Goal: Task Accomplishment & Management: Use online tool/utility

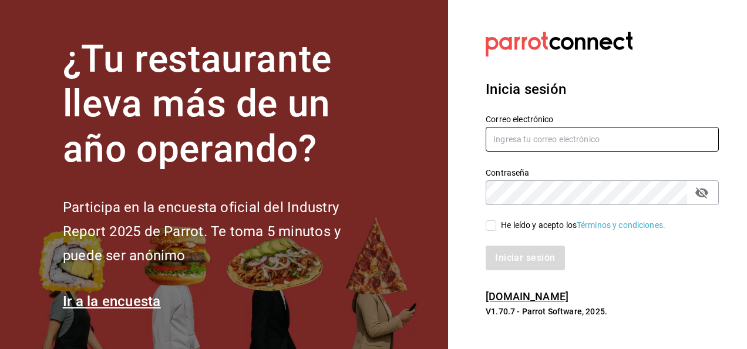
type input "Ivan.admi@gmail.com"
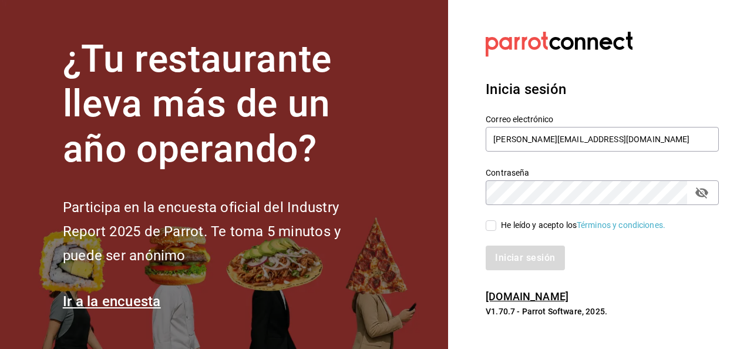
click at [489, 229] on input "He leído y acepto los Términos y condiciones." at bounding box center [491, 225] width 11 height 11
checkbox input "true"
click at [525, 256] on button "Iniciar sesión" at bounding box center [526, 258] width 80 height 25
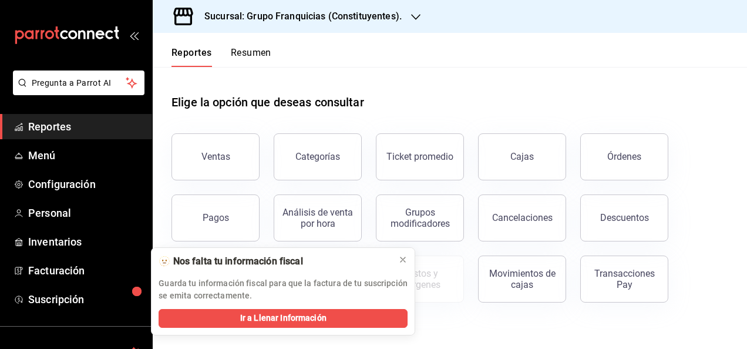
click at [263, 13] on h3 "Sucursal: Grupo Franquicias (Constituyentes)." at bounding box center [298, 16] width 207 height 14
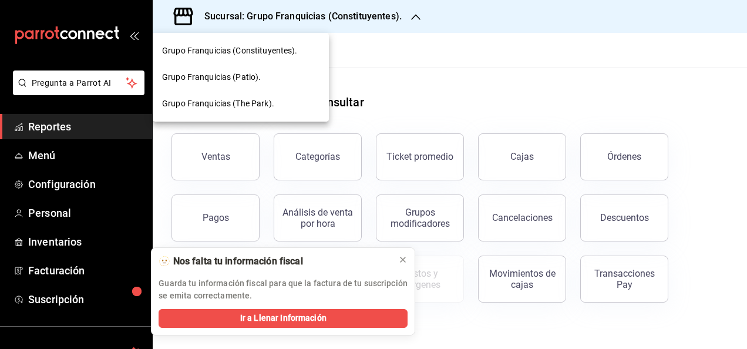
click at [471, 55] on div at bounding box center [373, 174] width 747 height 349
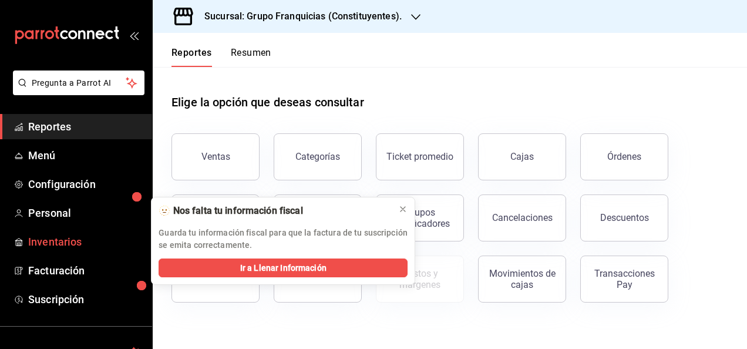
scroll to position [94, 0]
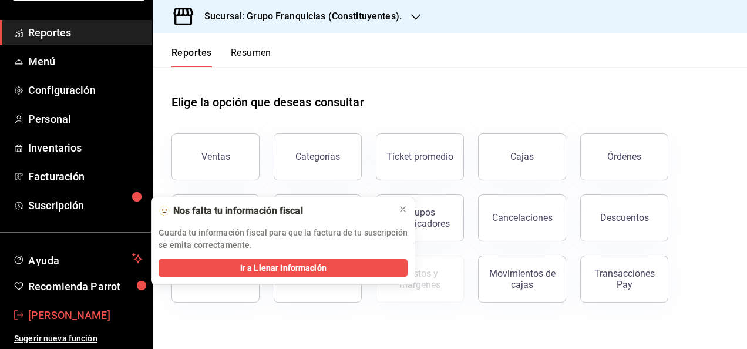
click at [62, 308] on span "ivan Zuñiga" at bounding box center [85, 315] width 115 height 16
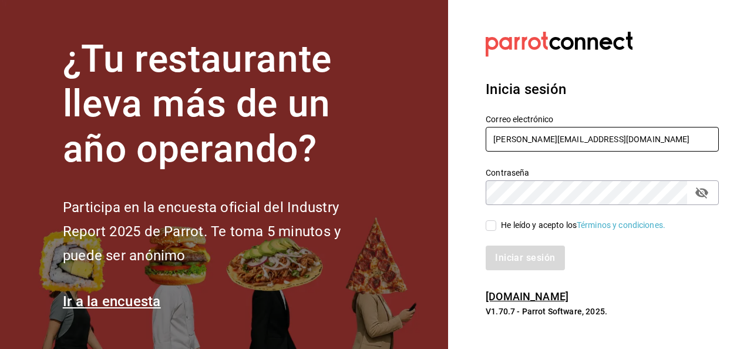
click at [499, 129] on input "Ivan.admi@gmail.com" at bounding box center [602, 139] width 233 height 25
type input "ricardolopez.icc@hotmail.com"
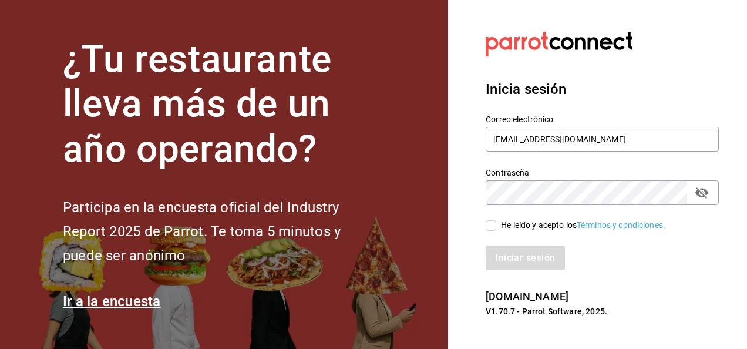
click at [496, 224] on input "He leído y acepto los Términos y condiciones." at bounding box center [491, 225] width 11 height 11
checkbox input "true"
drag, startPoint x: 522, startPoint y: 273, endPoint x: 536, endPoint y: 248, distance: 28.9
click at [536, 248] on div "Inicia sesión Correo electrónico ricardolopez.icc@hotmail.com Contraseña Contra…" at bounding box center [602, 175] width 233 height 220
click at [536, 248] on button "Iniciar sesión" at bounding box center [526, 258] width 80 height 25
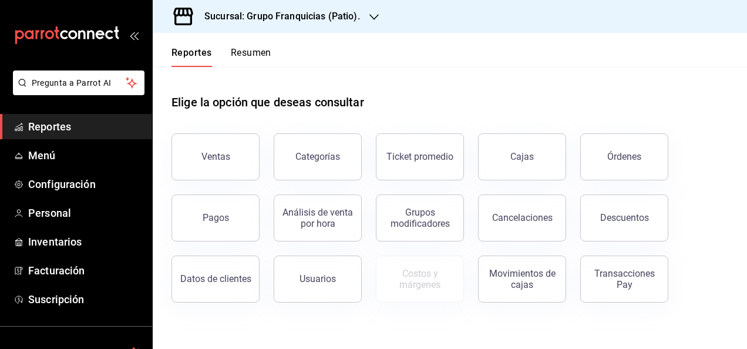
click at [300, 11] on h3 "Sucursal: Grupo Franquicias (Patio)." at bounding box center [277, 16] width 165 height 14
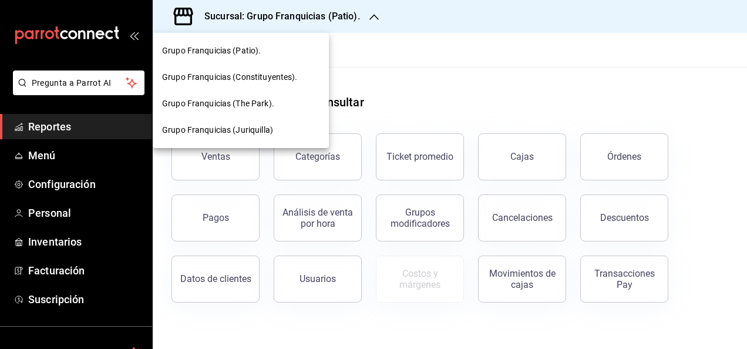
click at [261, 100] on span "Grupo Franquicias (The Park)." at bounding box center [218, 104] width 112 height 12
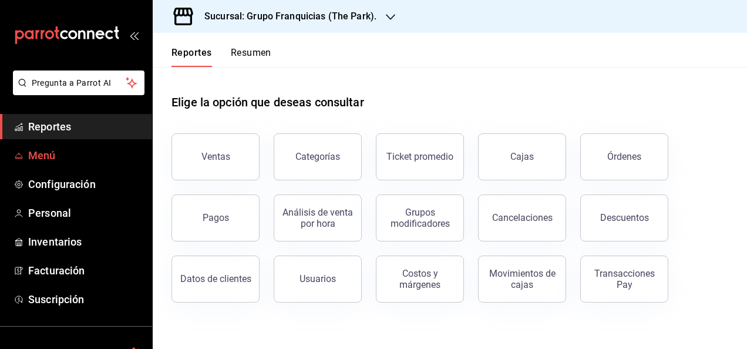
click at [52, 163] on span "Menú" at bounding box center [85, 155] width 115 height 16
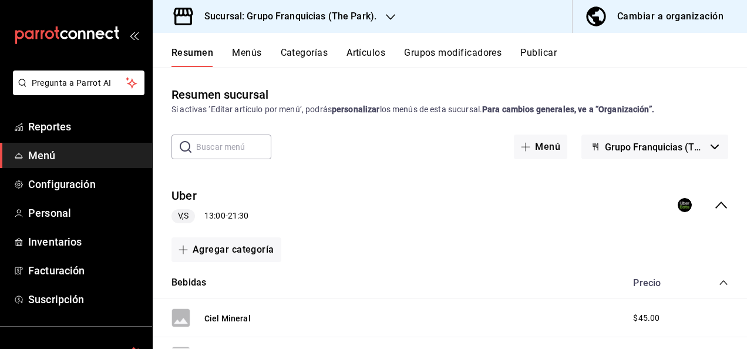
click at [294, 52] on button "Categorías" at bounding box center [305, 57] width 48 height 20
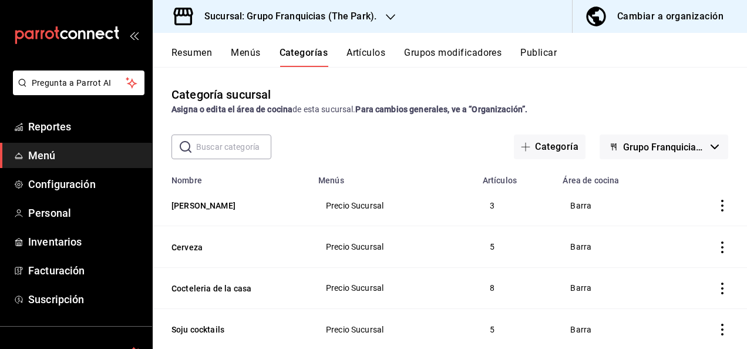
click at [222, 152] on input "text" at bounding box center [233, 146] width 75 height 23
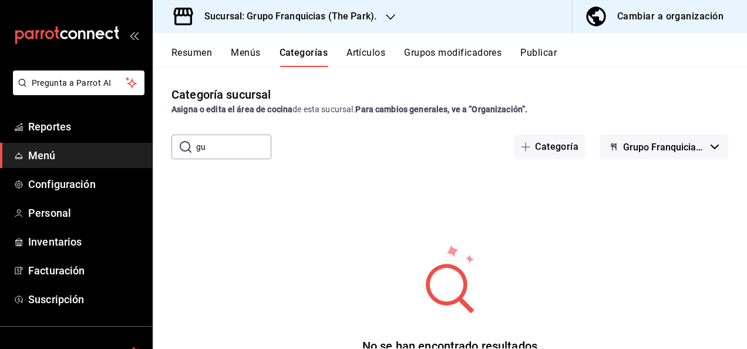
type input "g"
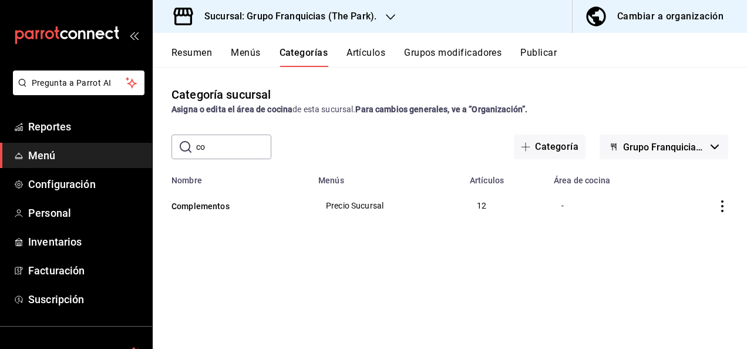
type input "c"
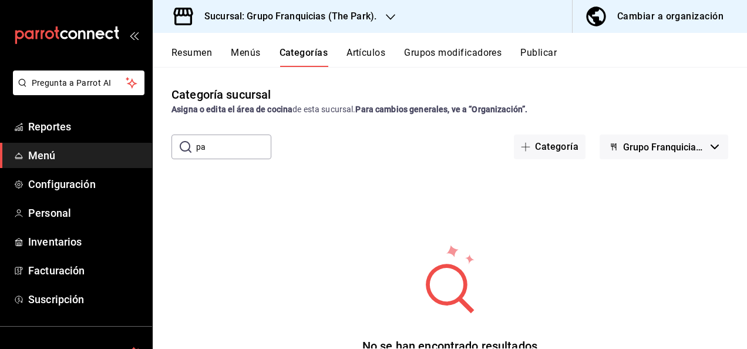
type input "p"
type input "g"
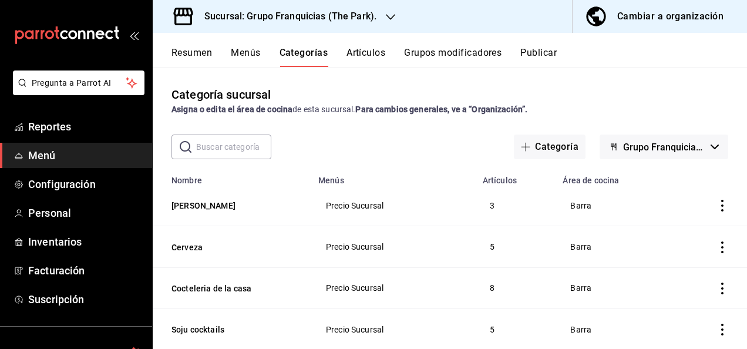
click at [354, 60] on button "Artículos" at bounding box center [366, 57] width 39 height 20
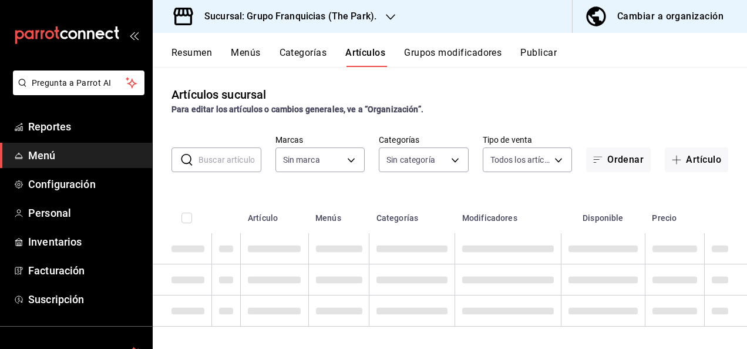
type input "a2d26314-9387-4ed7-8ce3-b9919735310c"
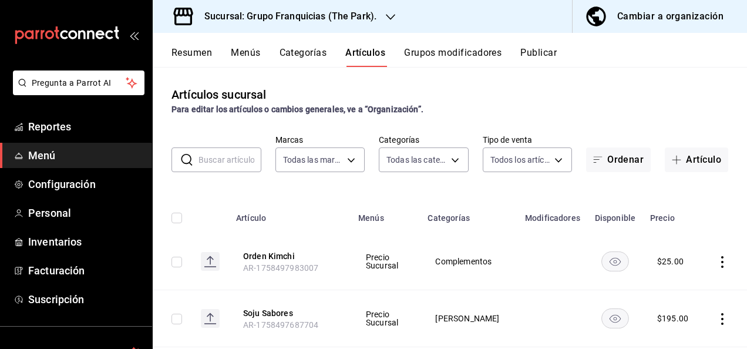
type input "90fdf568-7f15-4ce2-bbe1-835a976e67b4,8d19d10e-a97b-49d3-aeaa-222912ae5d47,eb508…"
click at [228, 153] on input "text" at bounding box center [230, 159] width 63 height 23
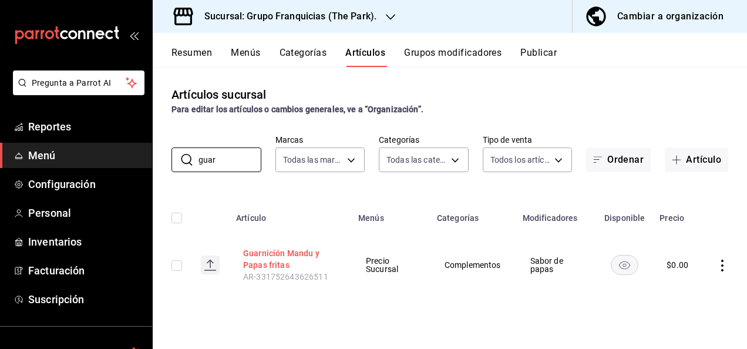
type input "guar"
click at [268, 258] on button "Guarnición Mandu y Papas fritas" at bounding box center [290, 258] width 94 height 23
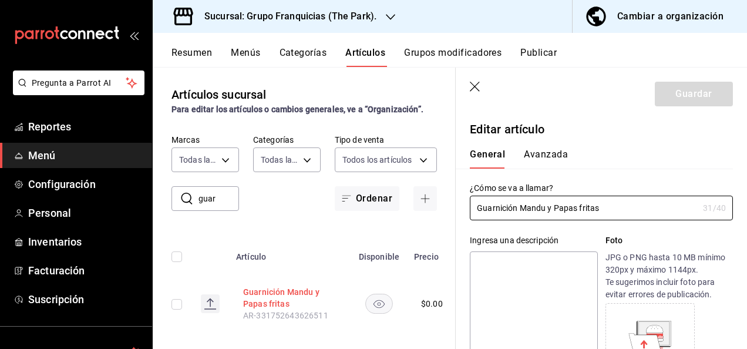
type input "$0.00"
type input "E48"
type input "90101500"
radio input "true"
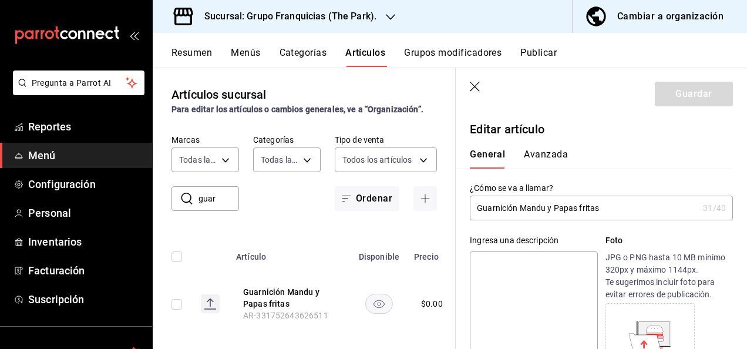
click at [546, 162] on button "Avanzada" at bounding box center [546, 159] width 44 height 20
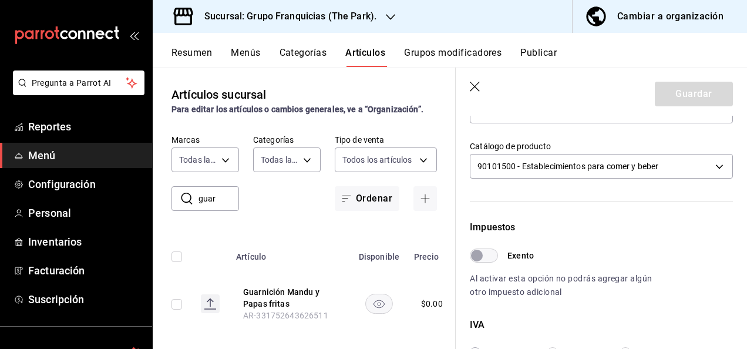
scroll to position [479, 0]
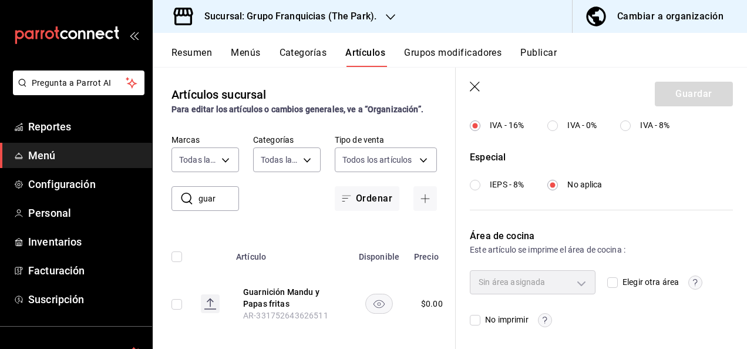
drag, startPoint x: 562, startPoint y: 292, endPoint x: 570, endPoint y: 285, distance: 10.8
click at [570, 285] on div "Sin área asignada" at bounding box center [533, 281] width 126 height 23
click at [607, 286] on input "Elegir otra área" at bounding box center [612, 282] width 11 height 11
checkbox input "true"
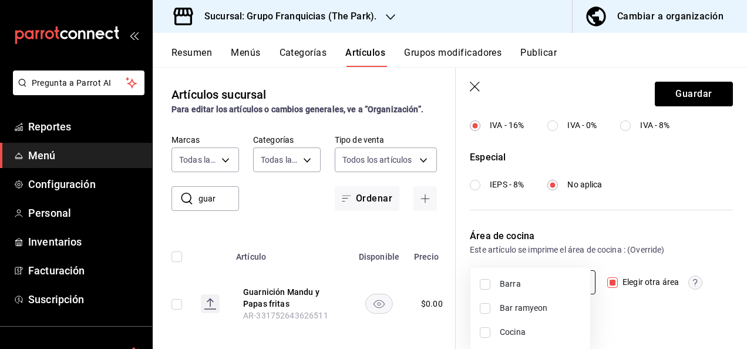
click at [582, 287] on body "Pregunta a Parrot AI Reportes Menú Configuración Personal Inventarios Facturaci…" at bounding box center [373, 174] width 747 height 349
click at [495, 337] on li "Cocina" at bounding box center [531, 332] width 120 height 24
type input "c31bbd17-8014-44d3-8ea5-26da84d2fd56"
checkbox input "true"
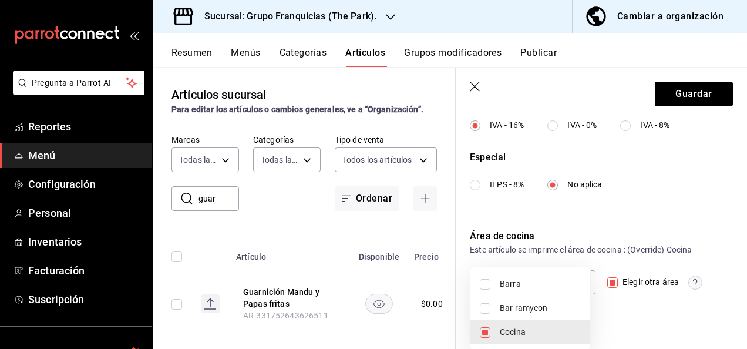
click at [673, 98] on div at bounding box center [373, 174] width 747 height 349
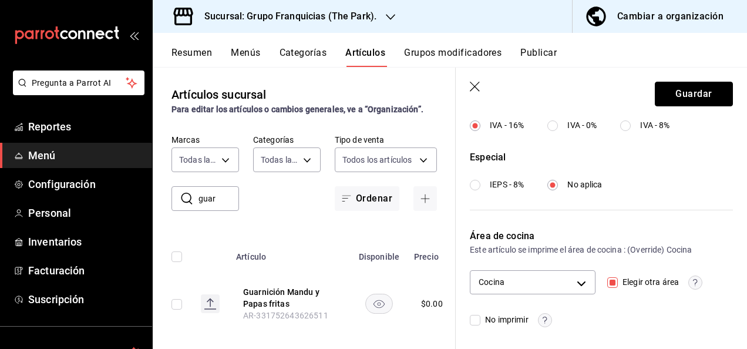
click at [673, 98] on button "Guardar" at bounding box center [694, 94] width 78 height 25
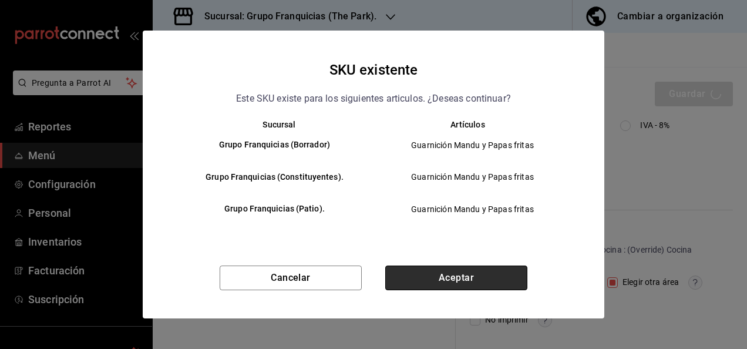
click at [464, 273] on button "Aceptar" at bounding box center [456, 278] width 142 height 25
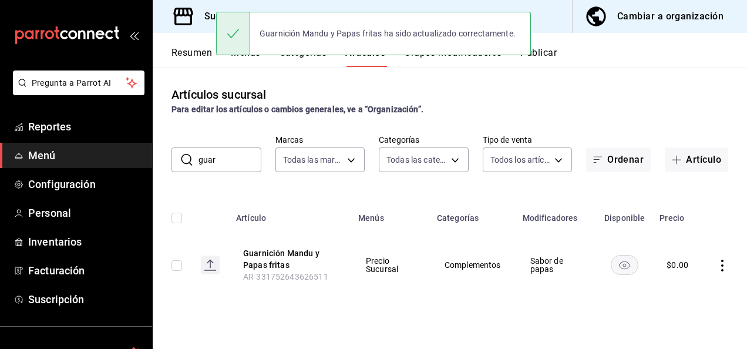
click at [631, 83] on div "Artículos sucursal Para editar los artículos o cambios generales, ve a “Organiz…" at bounding box center [450, 207] width 595 height 281
click at [598, 78] on div "Artículos sucursal Para editar los artículos o cambios generales, ve a “Organiz…" at bounding box center [450, 207] width 595 height 281
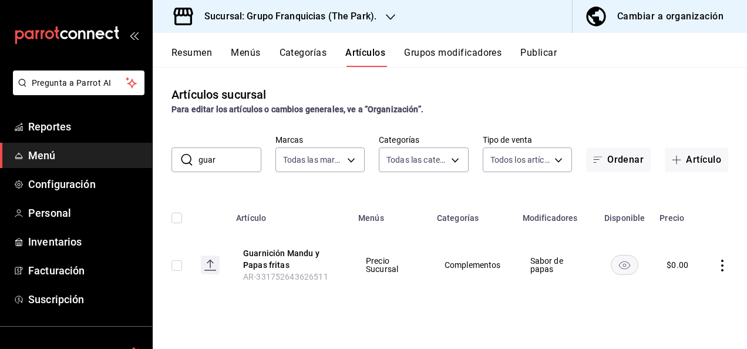
click at [467, 49] on button "Grupos modificadores" at bounding box center [453, 57] width 98 height 20
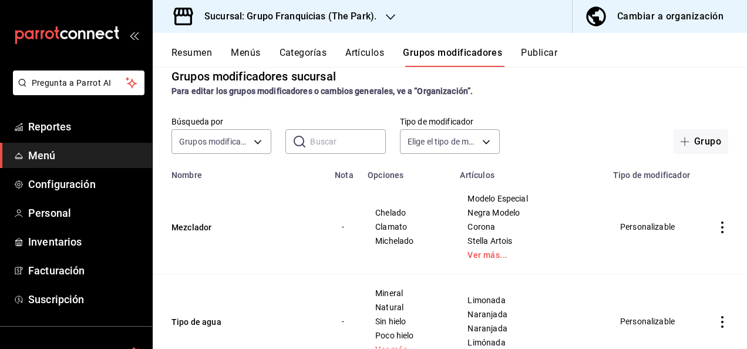
scroll to position [9, 0]
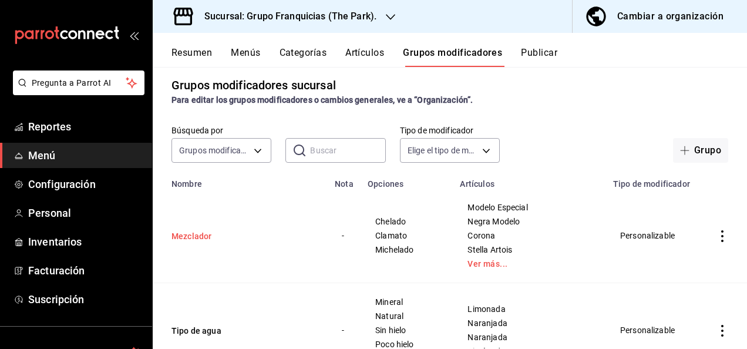
click at [186, 242] on button "Mezclador" at bounding box center [242, 236] width 141 height 12
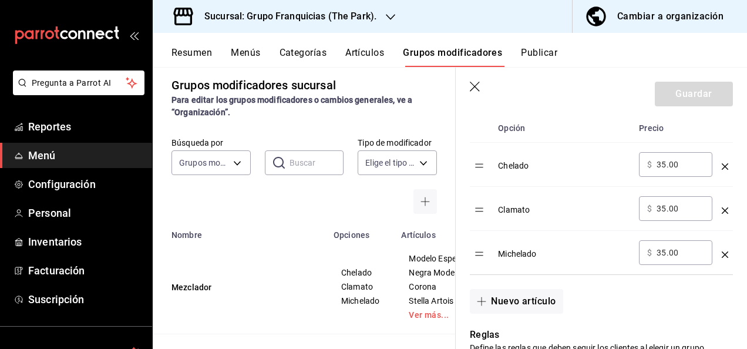
scroll to position [366, 0]
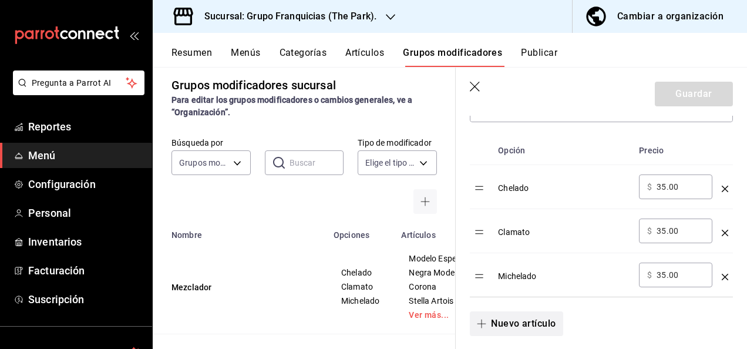
click at [537, 331] on button "Nuevo artículo" at bounding box center [516, 323] width 93 height 25
click at [511, 329] on div "​" at bounding box center [564, 319] width 132 height 25
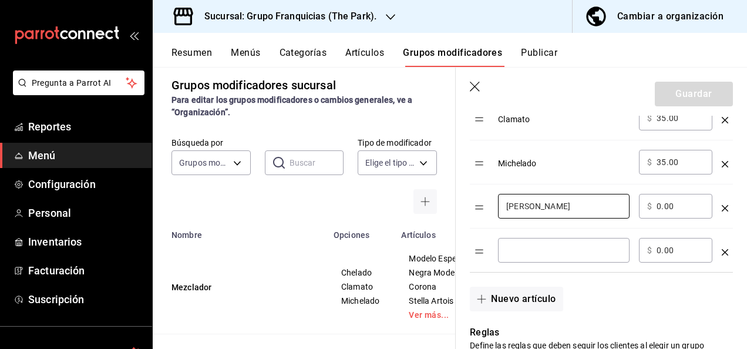
scroll to position [491, 0]
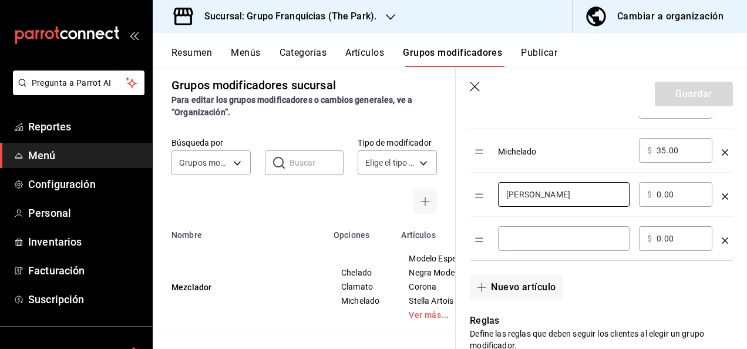
type input "[PERSON_NAME]"
click at [652, 287] on div "Nuevo artículo" at bounding box center [594, 280] width 277 height 39
click at [662, 292] on div "Nuevo artículo" at bounding box center [594, 280] width 277 height 39
click at [690, 190] on input "0.00" at bounding box center [681, 195] width 48 height 12
click at [665, 274] on div "Nuevo artículo" at bounding box center [594, 280] width 277 height 39
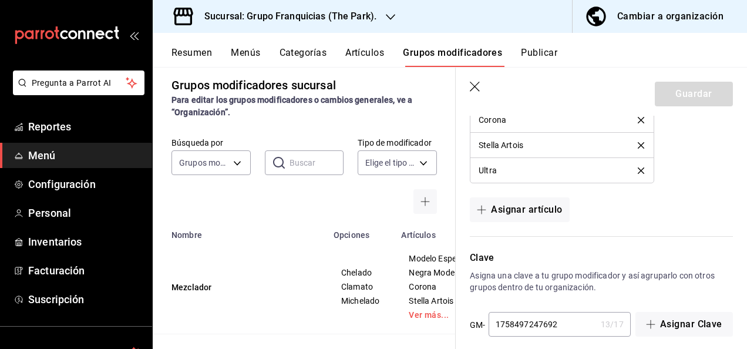
scroll to position [1030, 0]
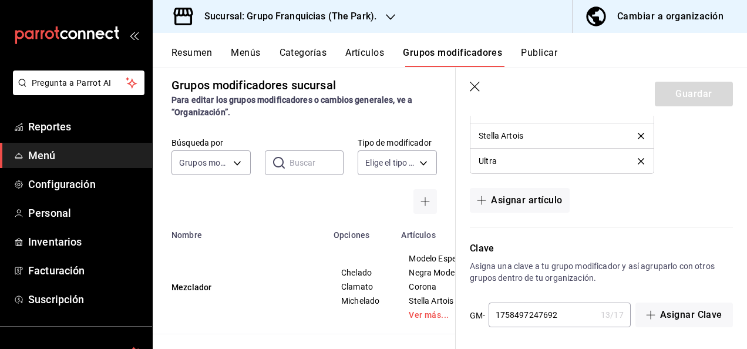
click at [633, 275] on p "Asigna una clave a tu grupo modificador y así agruparlo con otros grupos dentro…" at bounding box center [601, 271] width 263 height 23
click at [619, 238] on div "Clave Asigna una clave a tu grupo modificador y así agruparlo con otros grupos …" at bounding box center [594, 277] width 277 height 101
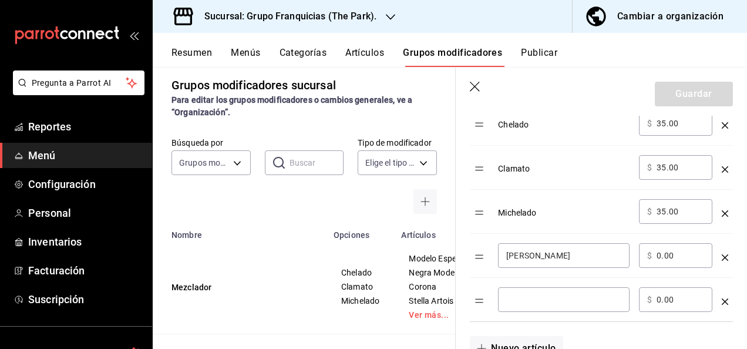
scroll to position [429, 0]
click at [717, 263] on td "optionsTable" at bounding box center [725, 256] width 16 height 44
click at [722, 260] on icon "optionsTable" at bounding box center [725, 258] width 6 height 6
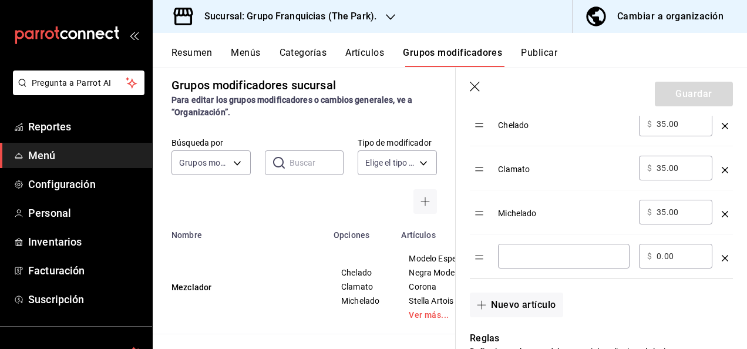
click at [583, 256] on input "optionsTable" at bounding box center [563, 256] width 115 height 12
type input "[PERSON_NAME]"
click at [694, 98] on button "Guardar" at bounding box center [694, 94] width 78 height 25
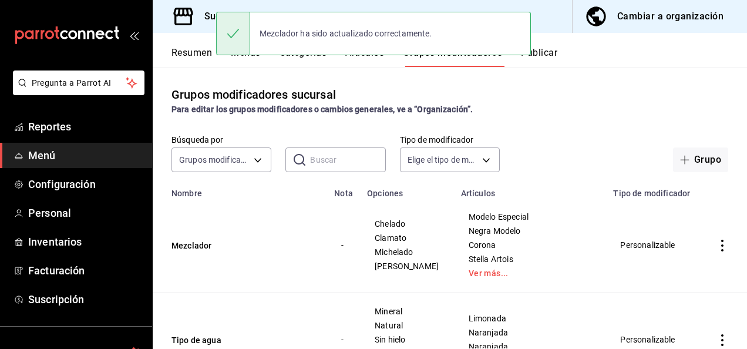
click at [315, 154] on input "text" at bounding box center [347, 159] width 75 height 23
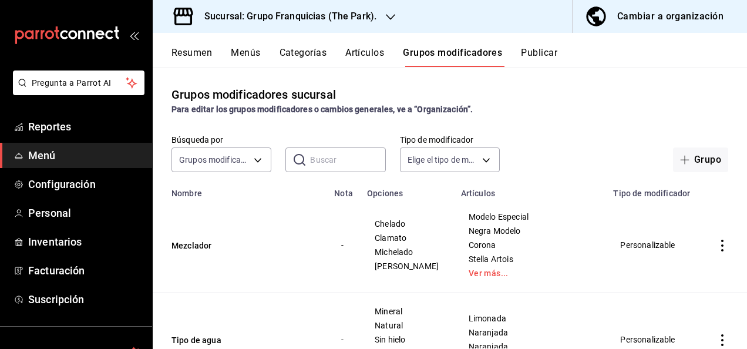
click at [368, 53] on button "Artículos" at bounding box center [364, 57] width 39 height 20
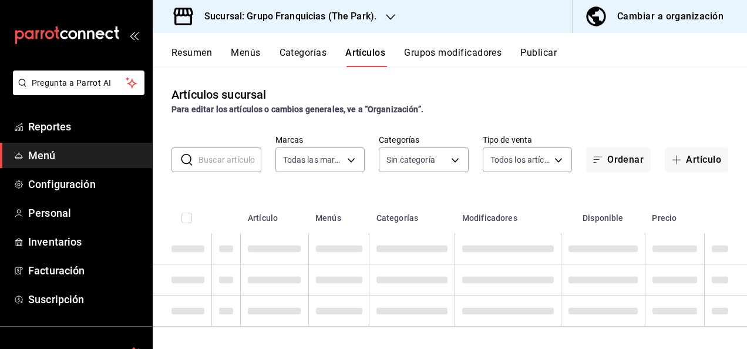
type input "a2d26314-9387-4ed7-8ce3-b9919735310c"
type input "90fdf568-7f15-4ce2-bbe1-835a976e67b4,8d19d10e-a97b-49d3-aeaa-222912ae5d47,eb508…"
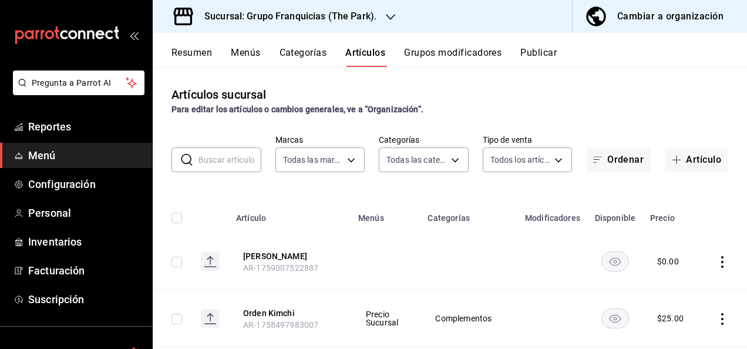
click at [231, 172] on div "​ ​" at bounding box center [217, 159] width 90 height 25
click at [227, 168] on input "text" at bounding box center [230, 159] width 63 height 23
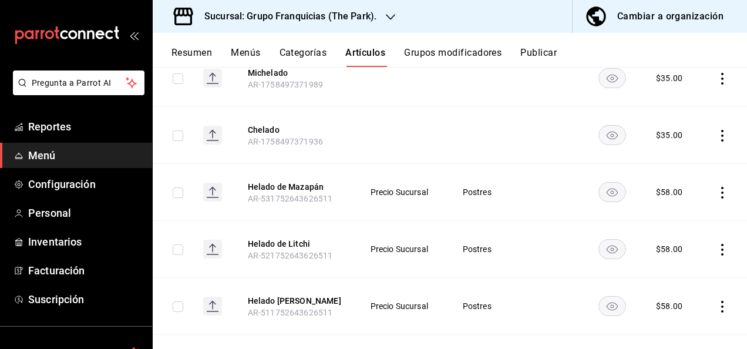
scroll to position [223, 0]
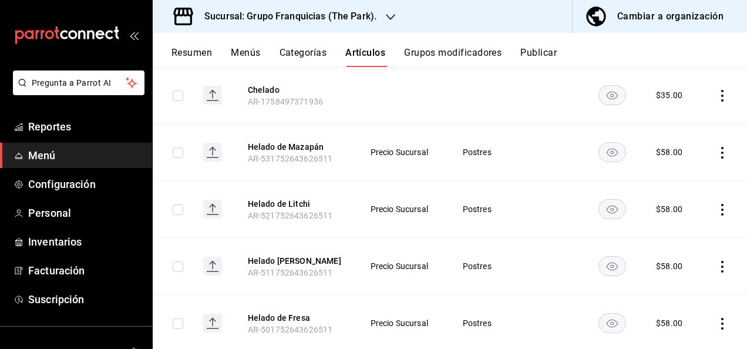
click at [717, 147] on icon "actions" at bounding box center [723, 153] width 12 height 12
click at [687, 227] on span "Eliminar" at bounding box center [678, 227] width 30 height 9
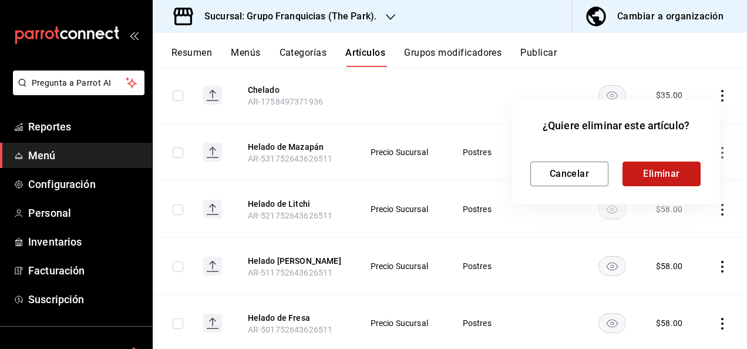
click at [654, 172] on button "Eliminar" at bounding box center [662, 174] width 78 height 25
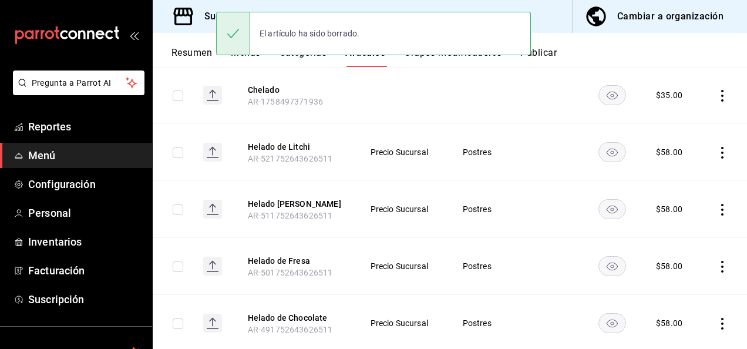
click at [717, 152] on icon "actions" at bounding box center [723, 153] width 12 height 12
click at [689, 228] on span "Eliminar" at bounding box center [678, 227] width 30 height 9
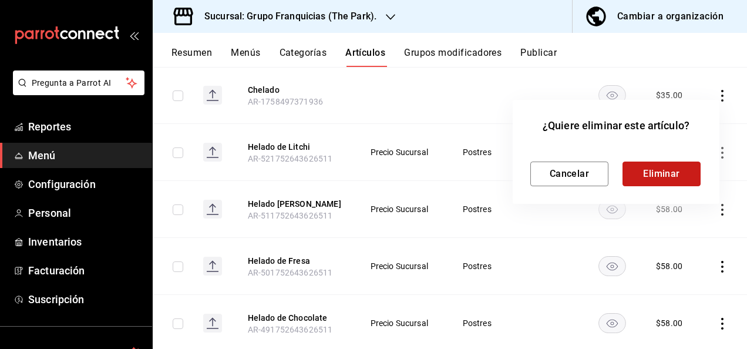
click at [679, 180] on button "Eliminar" at bounding box center [662, 174] width 78 height 25
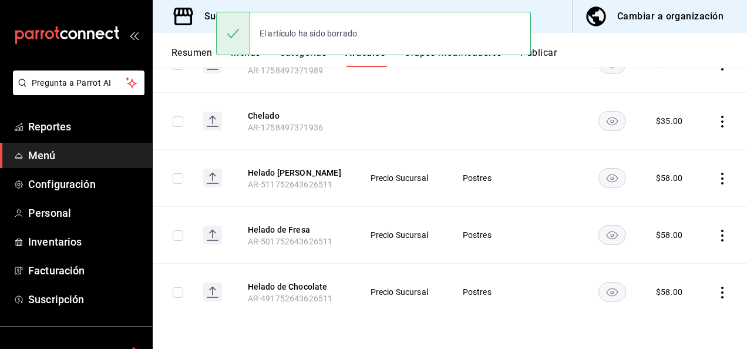
scroll to position [196, 0]
click at [721, 179] on icon "actions" at bounding box center [722, 180] width 2 height 12
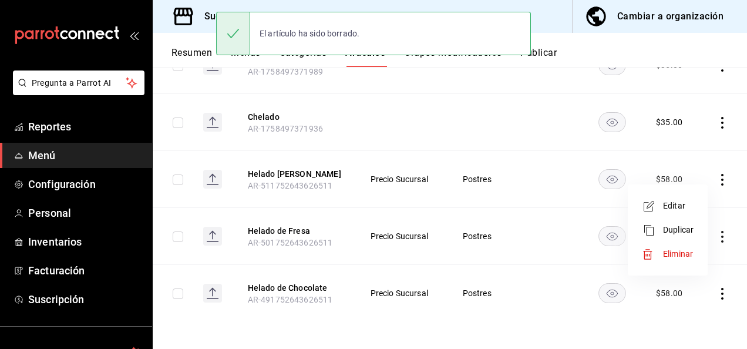
click at [685, 251] on span "Eliminar" at bounding box center [678, 253] width 30 height 9
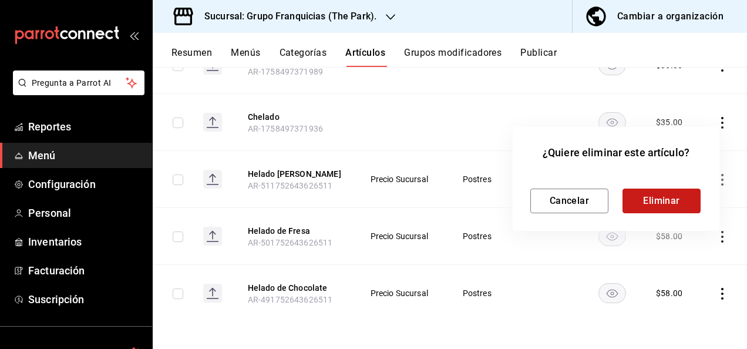
click at [672, 201] on button "Eliminar" at bounding box center [662, 201] width 78 height 25
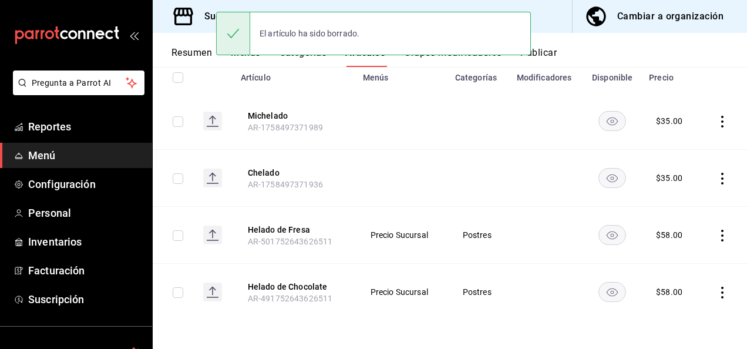
scroll to position [140, 0]
click at [717, 236] on icon "actions" at bounding box center [723, 236] width 12 height 12
click at [681, 308] on span "Eliminar" at bounding box center [678, 310] width 30 height 9
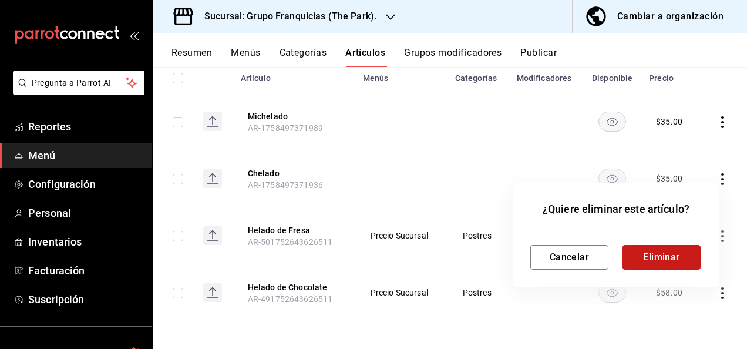
click at [662, 255] on button "Eliminar" at bounding box center [662, 257] width 78 height 25
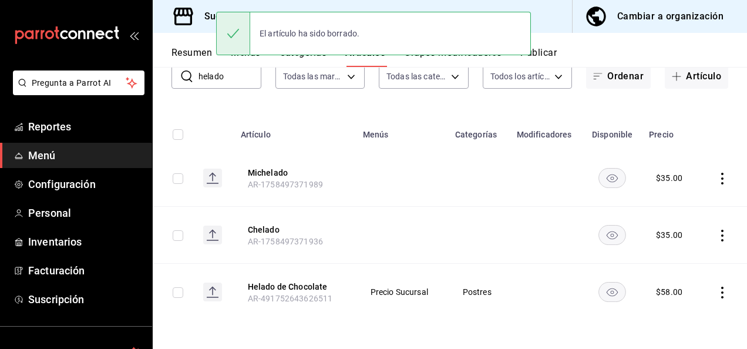
scroll to position [83, 0]
click at [721, 297] on icon "actions" at bounding box center [722, 293] width 2 height 12
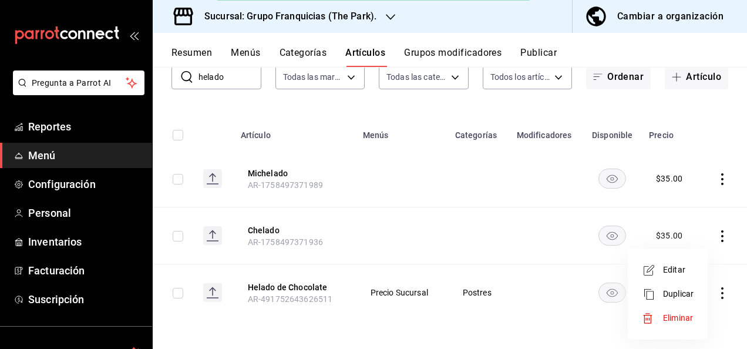
click at [683, 312] on span "Eliminar" at bounding box center [678, 318] width 31 height 12
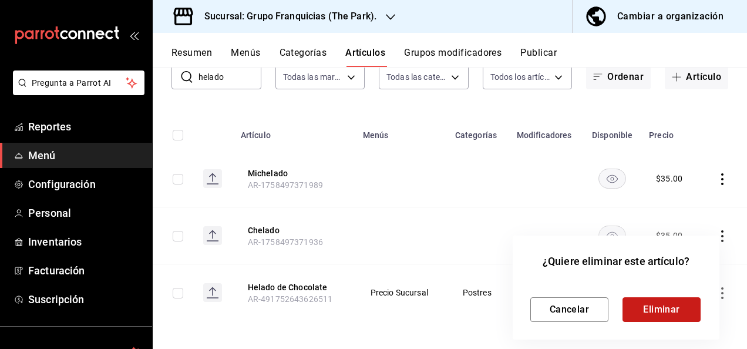
click at [649, 304] on button "Eliminar" at bounding box center [662, 309] width 78 height 25
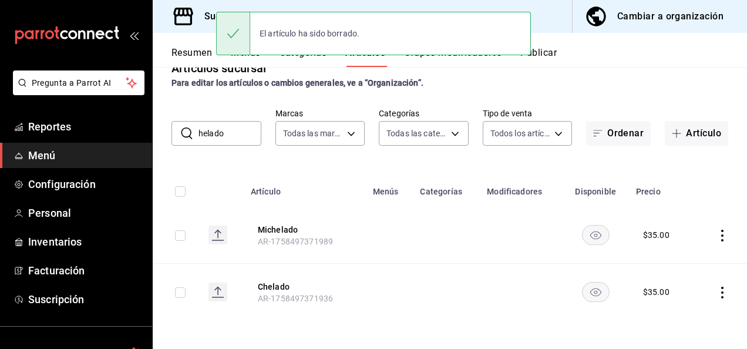
scroll to position [26, 0]
click at [498, 263] on td at bounding box center [521, 235] width 82 height 57
click at [602, 88] on div "Para editar los artículos o cambios generales, ve a “Organización”." at bounding box center [450, 84] width 557 height 12
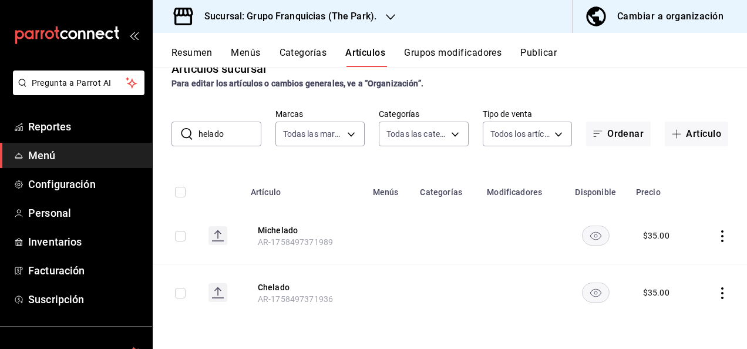
click at [230, 127] on input "helado" at bounding box center [230, 133] width 63 height 23
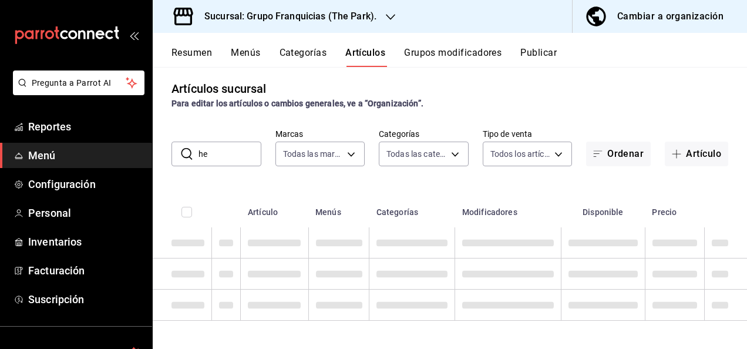
type input "h"
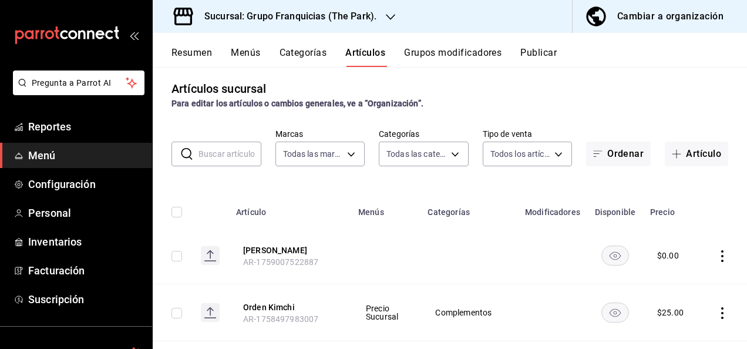
scroll to position [26, 0]
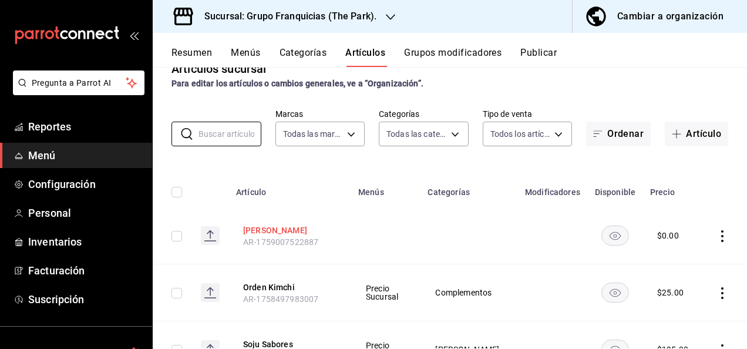
click at [264, 225] on button "[PERSON_NAME]" at bounding box center [290, 230] width 94 height 12
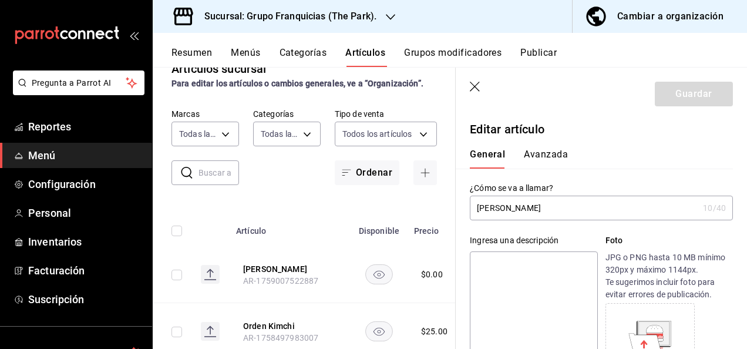
click at [542, 162] on button "Avanzada" at bounding box center [546, 159] width 44 height 20
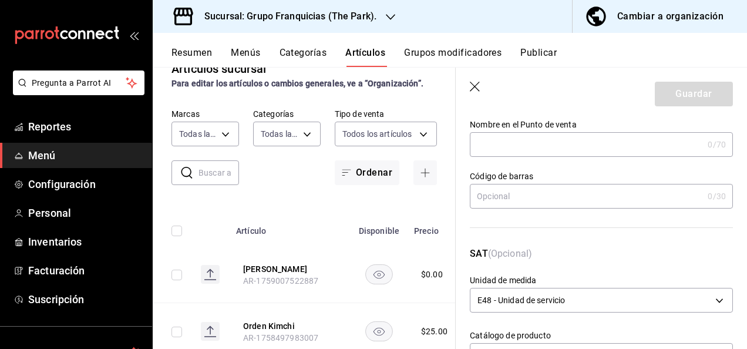
scroll to position [109, 0]
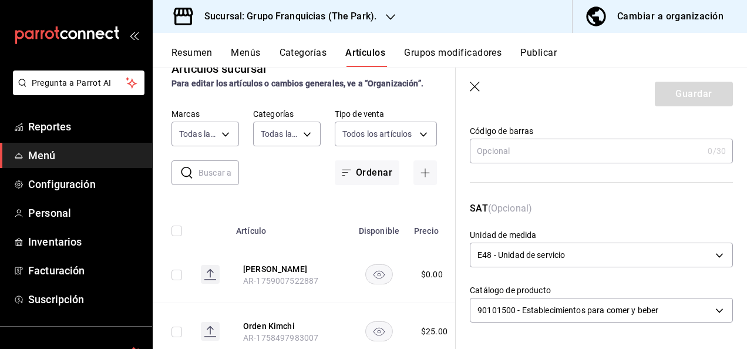
click at [470, 85] on icon "button" at bounding box center [476, 88] width 12 height 12
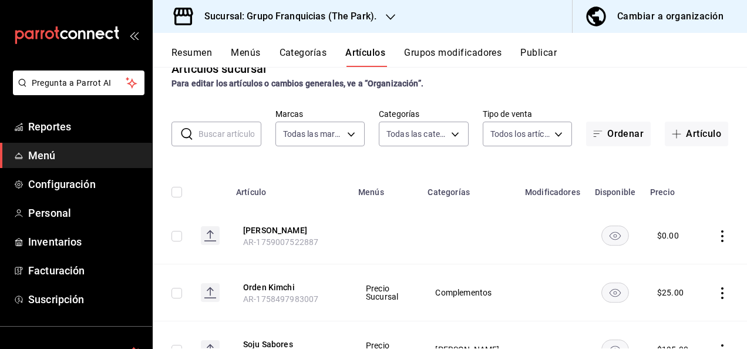
click at [599, 72] on div "Artículos sucursal Para editar los artículos o cambios generales, ve a “Organiz…" at bounding box center [450, 75] width 595 height 30
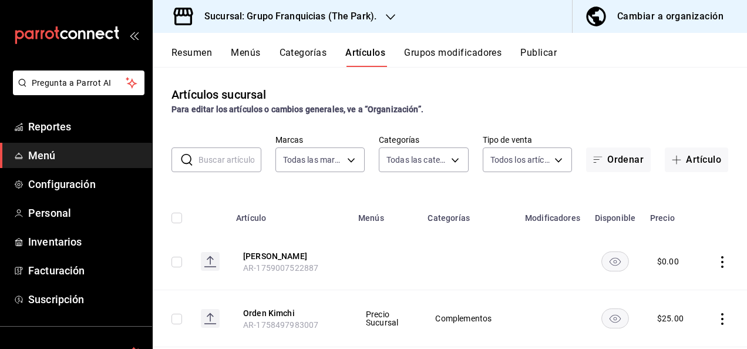
click at [552, 58] on button "Publicar" at bounding box center [539, 57] width 36 height 20
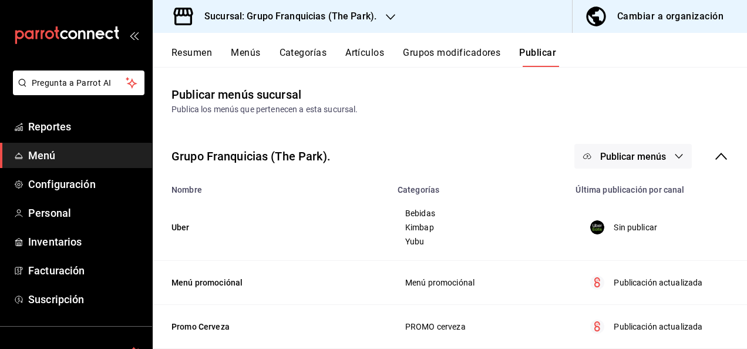
click at [637, 156] on span "Publicar menús" at bounding box center [633, 156] width 66 height 11
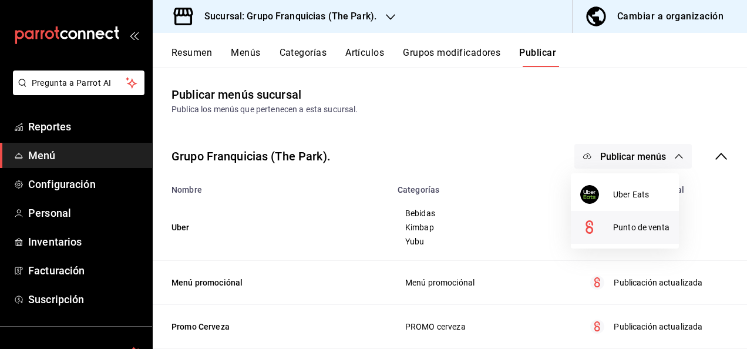
click at [595, 221] on circle at bounding box center [589, 227] width 19 height 19
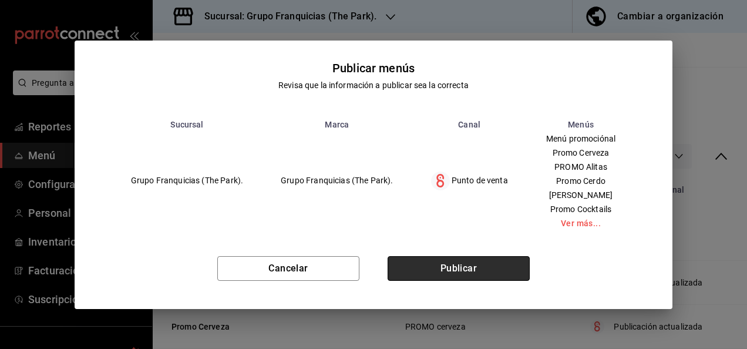
click at [493, 272] on button "Publicar" at bounding box center [459, 268] width 142 height 25
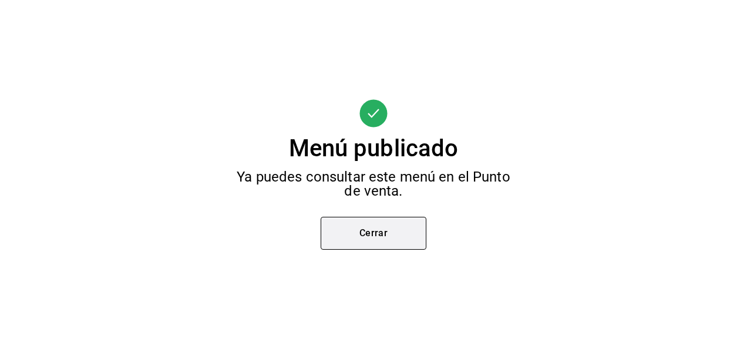
click at [394, 233] on button "Cerrar" at bounding box center [374, 233] width 106 height 33
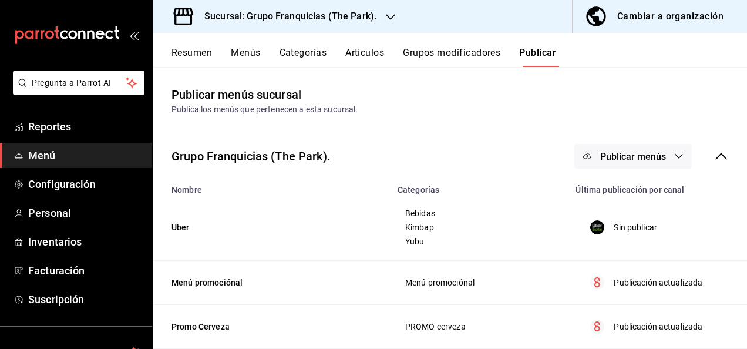
click at [357, 50] on button "Artículos" at bounding box center [364, 57] width 39 height 20
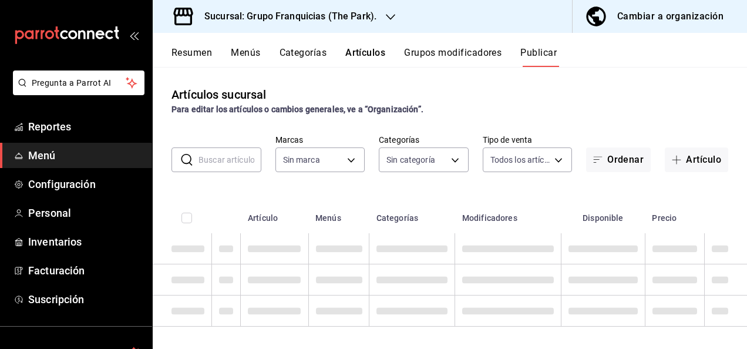
type input "a2d26314-9387-4ed7-8ce3-b9919735310c"
type input "90fdf568-7f15-4ce2-bbe1-835a976e67b4,8d19d10e-a97b-49d3-aeaa-222912ae5d47,eb508…"
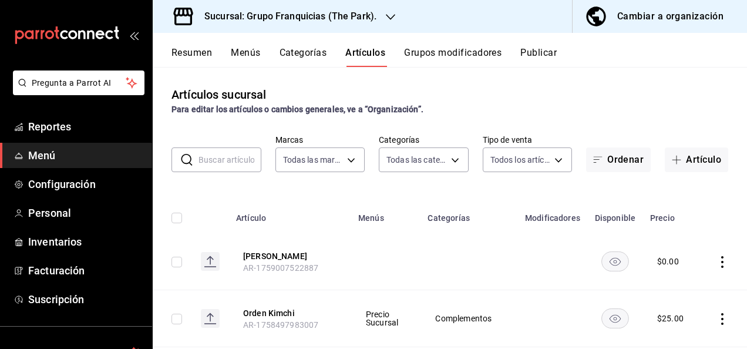
click at [237, 164] on input "text" at bounding box center [230, 159] width 63 height 23
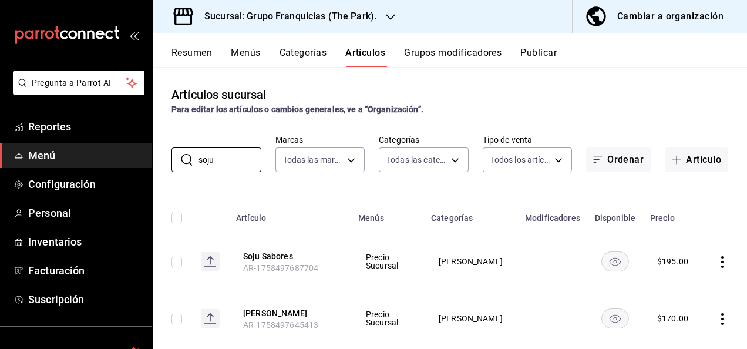
scroll to position [69, 0]
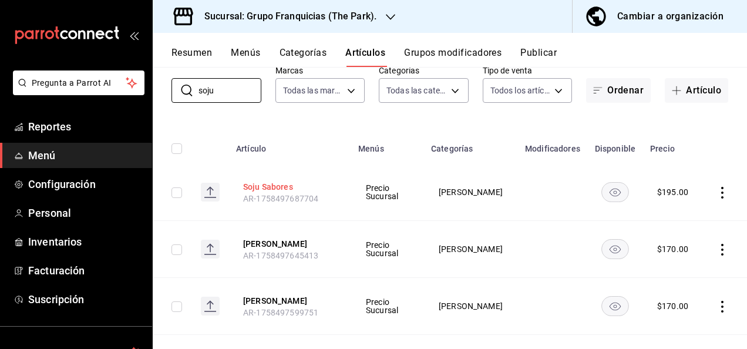
type input "soju"
click at [269, 183] on button "Soju Sabores" at bounding box center [290, 187] width 94 height 12
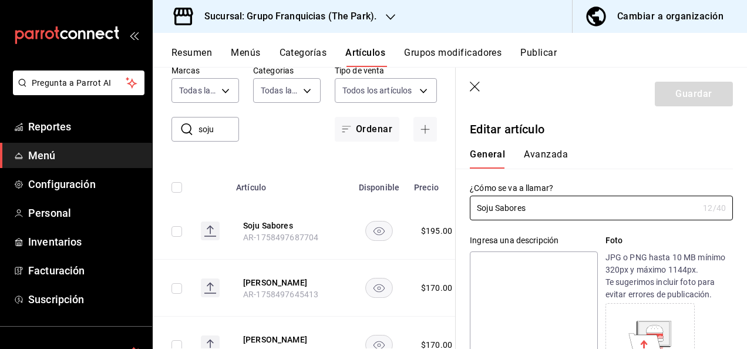
type input "$195.00"
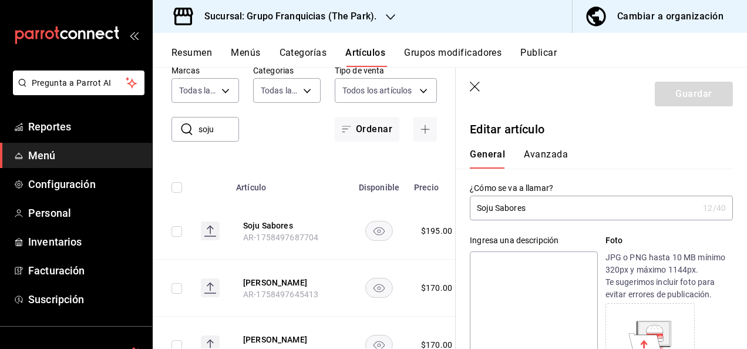
click at [597, 207] on input "Soju Sabores" at bounding box center [584, 207] width 229 height 23
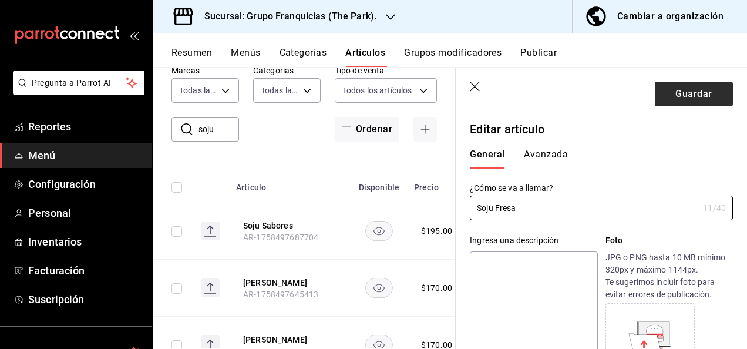
type input "Soju Fresa"
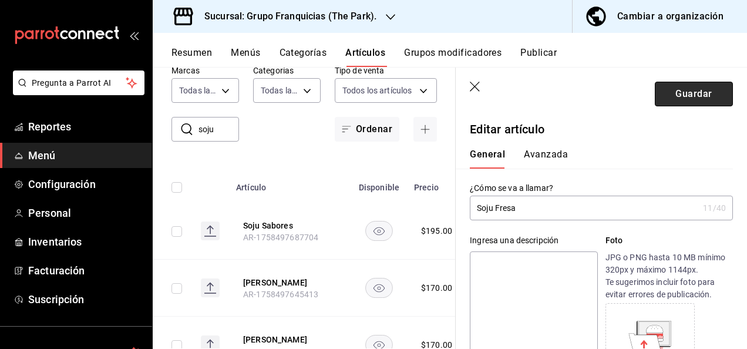
click at [676, 99] on button "Guardar" at bounding box center [694, 94] width 78 height 25
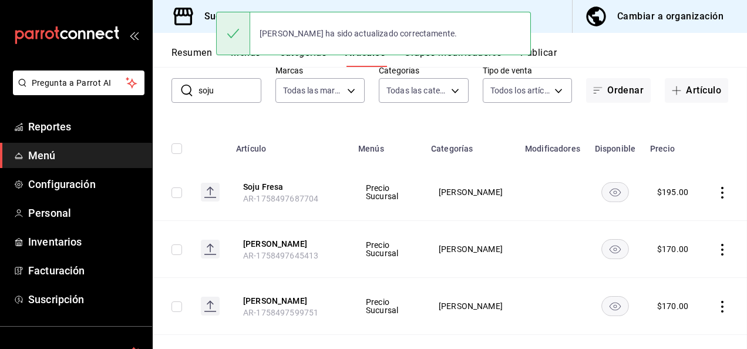
scroll to position [6, 0]
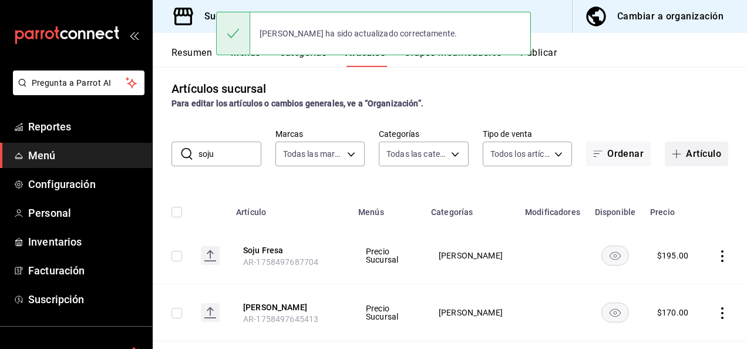
click at [682, 152] on button "Artículo" at bounding box center [696, 154] width 63 height 25
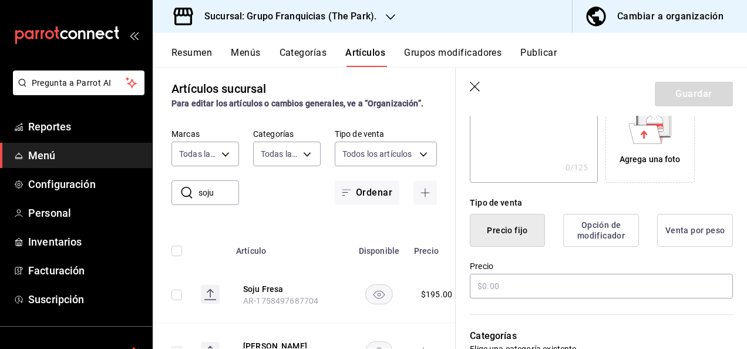
scroll to position [233, 0]
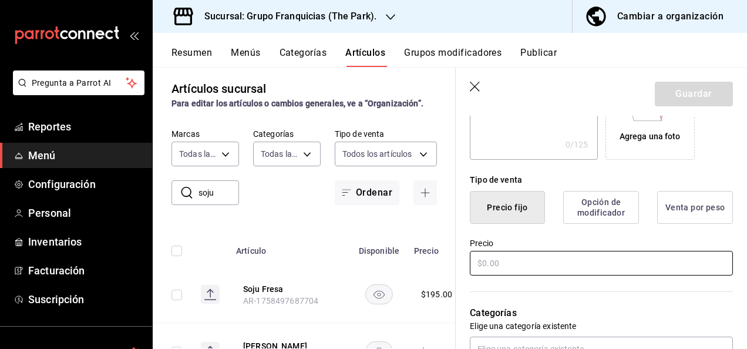
type input "[PERSON_NAME]"
click at [531, 258] on input "text" at bounding box center [601, 263] width 263 height 25
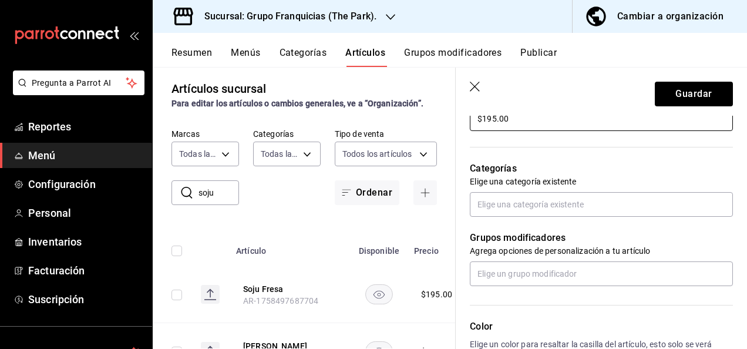
scroll to position [378, 0]
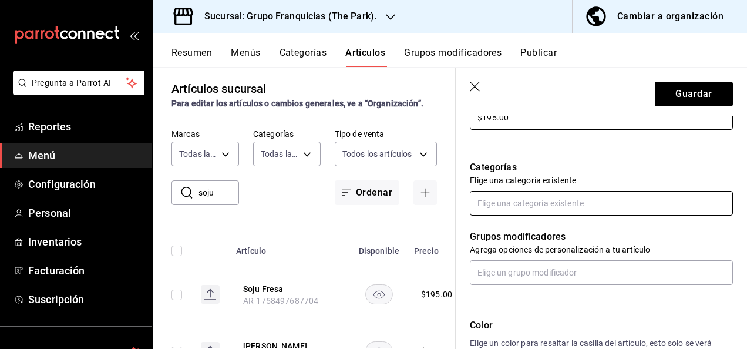
type input "$195.00"
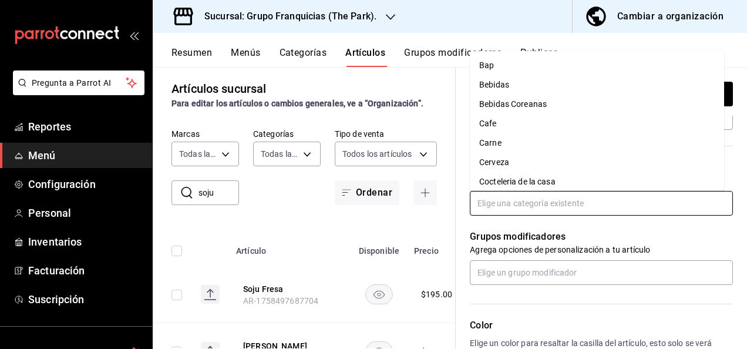
click at [555, 208] on input "text" at bounding box center [601, 203] width 263 height 25
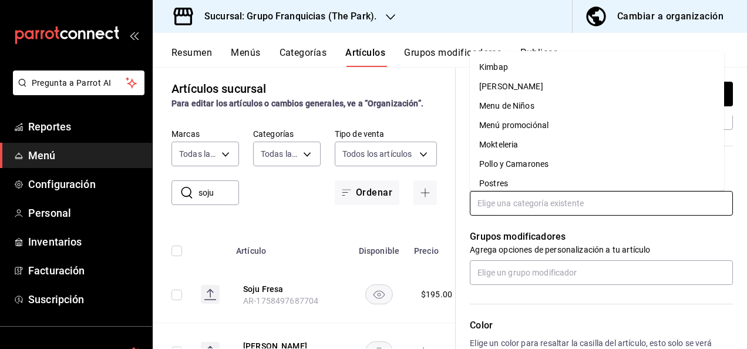
scroll to position [150, 0]
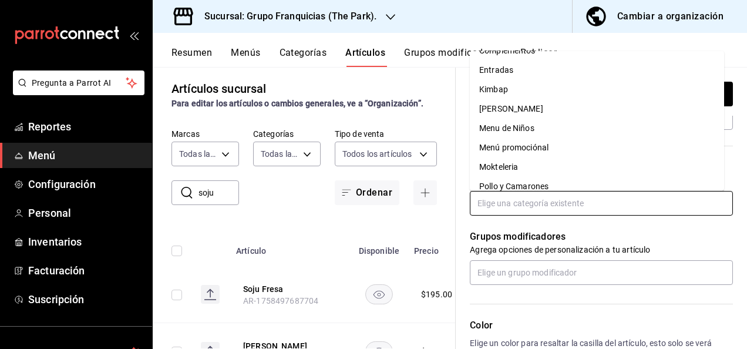
click at [546, 109] on li "[PERSON_NAME]" at bounding box center [597, 108] width 254 height 19
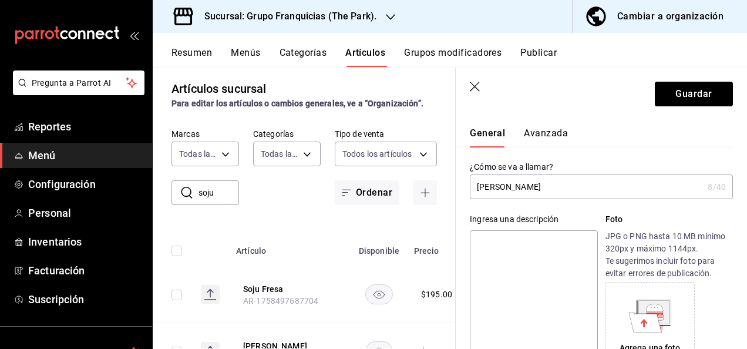
scroll to position [0, 0]
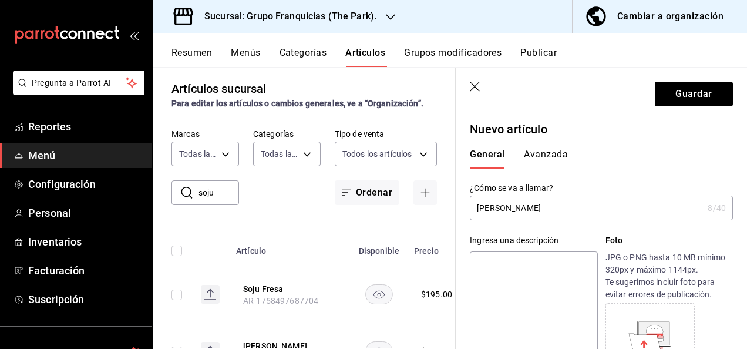
click at [531, 163] on button "Avanzada" at bounding box center [546, 159] width 44 height 20
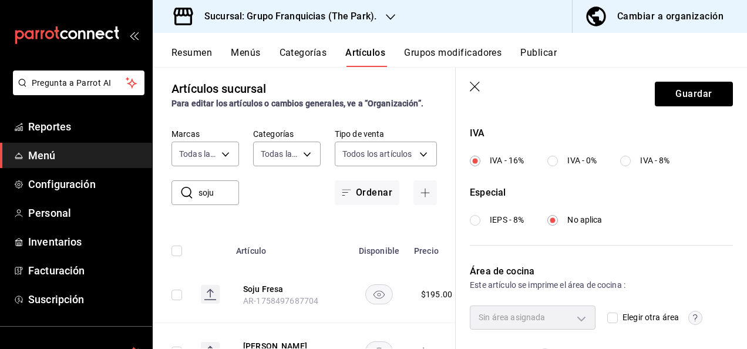
scroll to position [479, 0]
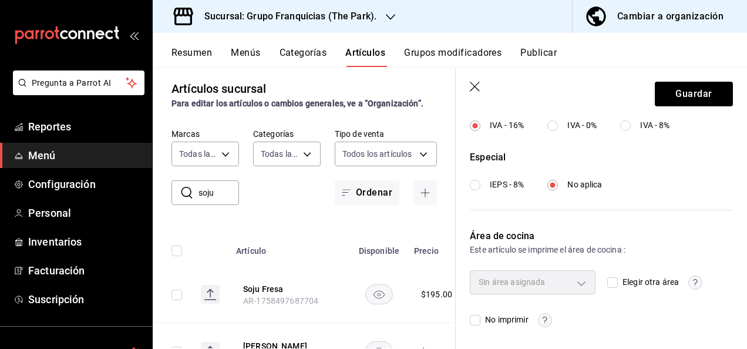
click at [607, 280] on input "Elegir otra área" at bounding box center [612, 282] width 11 height 11
checkbox input "true"
type input "c7c46575-8d90-4ccf-be54-ae546763dc7f"
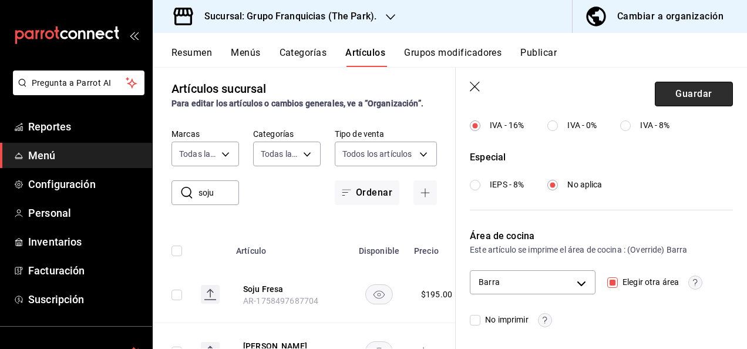
click at [687, 86] on button "Guardar" at bounding box center [694, 94] width 78 height 25
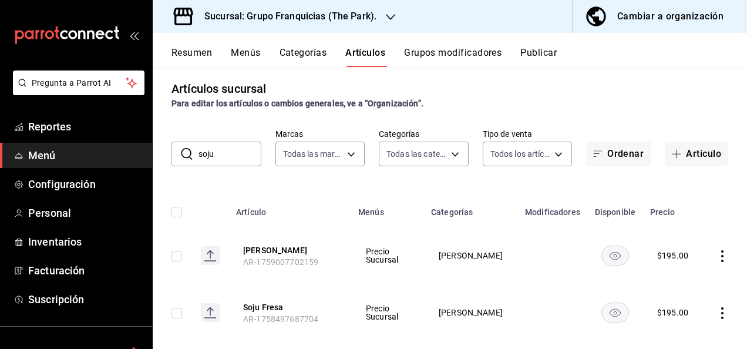
click at [239, 162] on input "soju" at bounding box center [230, 153] width 63 height 23
click at [672, 151] on span "button" at bounding box center [679, 153] width 14 height 9
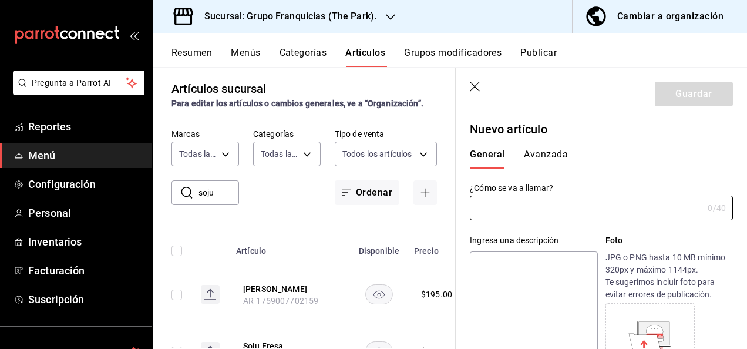
type input "s"
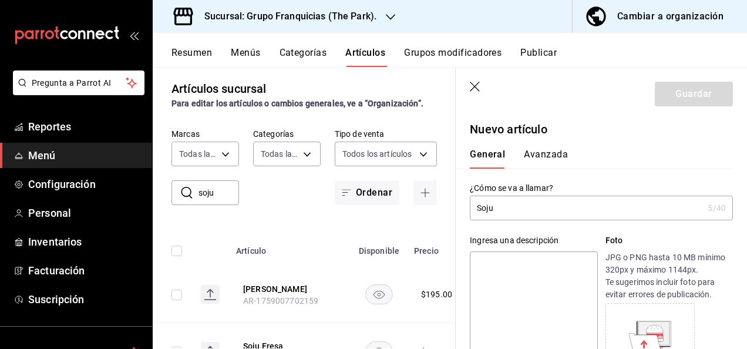
click at [518, 211] on input "Soju" at bounding box center [586, 207] width 233 height 23
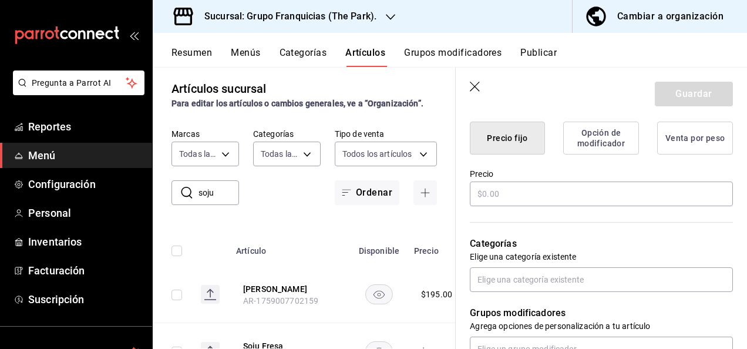
scroll to position [300, 0]
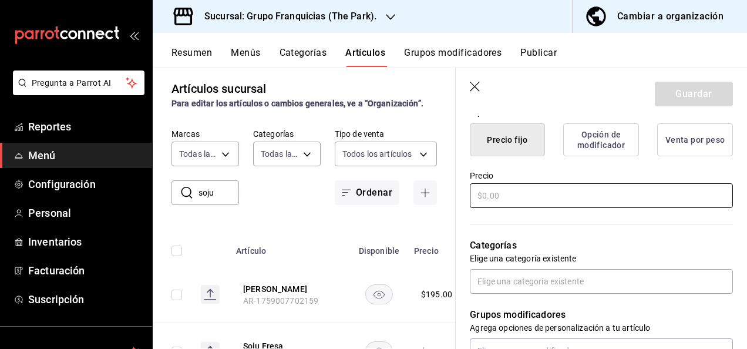
type input "[PERSON_NAME]"
click at [601, 204] on input "text" at bounding box center [601, 195] width 263 height 25
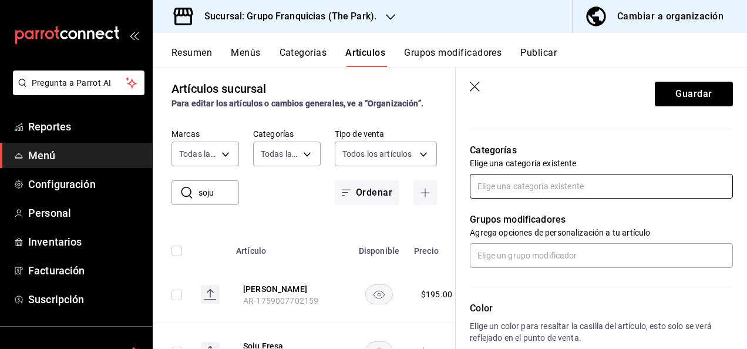
type input "$195.00"
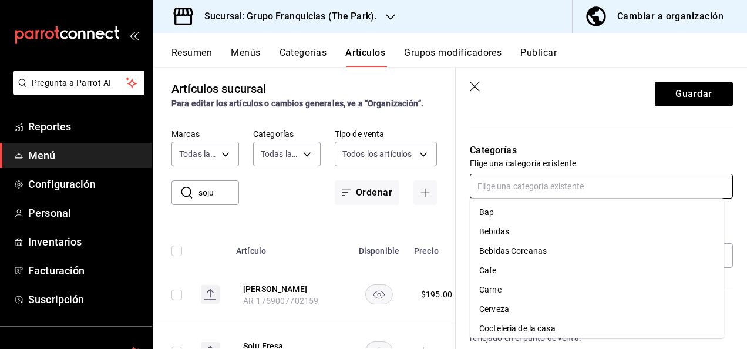
click at [607, 193] on input "text" at bounding box center [601, 186] width 263 height 25
click at [560, 273] on li "[PERSON_NAME]" at bounding box center [597, 270] width 254 height 19
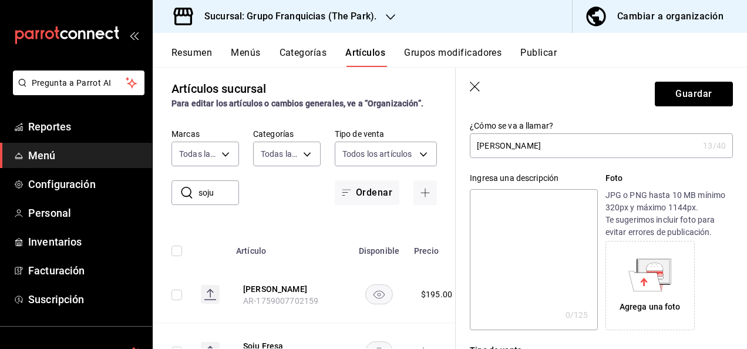
scroll to position [0, 0]
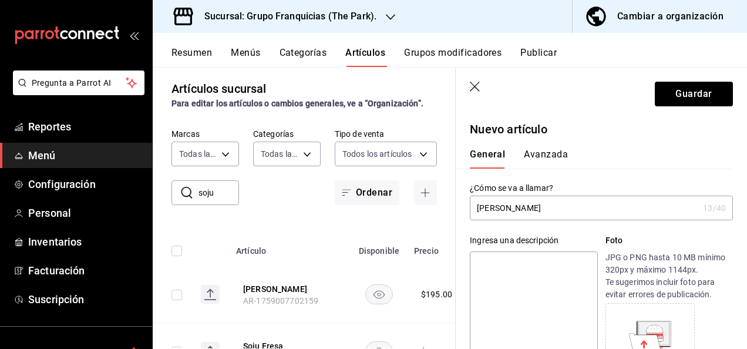
click at [550, 155] on button "Avanzada" at bounding box center [546, 159] width 44 height 20
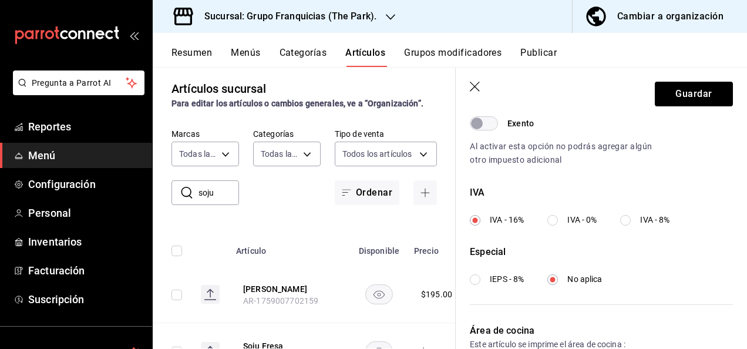
scroll to position [479, 0]
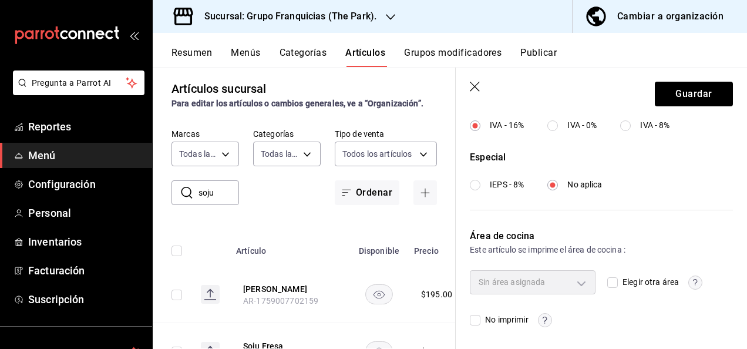
click at [618, 284] on span "Elegir otra área" at bounding box center [648, 282] width 61 height 12
click at [613, 284] on input "Elegir otra área" at bounding box center [612, 282] width 11 height 11
checkbox input "true"
type input "c7c46575-8d90-4ccf-be54-ae546763dc7f"
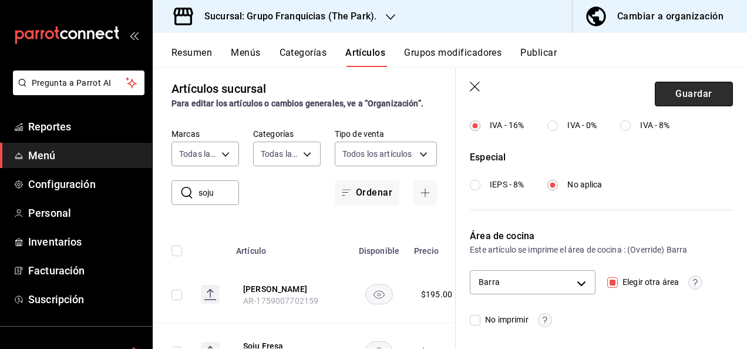
click at [669, 97] on button "Guardar" at bounding box center [694, 94] width 78 height 25
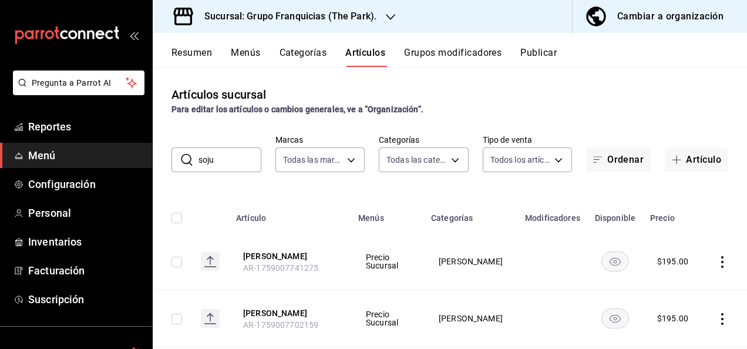
click at [229, 146] on div "​ soju ​ Marcas Todas las marcas, Sin marca a2d26314-9387-4ed7-8ce3-b9919735310…" at bounding box center [450, 154] width 595 height 38
click at [226, 149] on input "soju" at bounding box center [230, 159] width 63 height 23
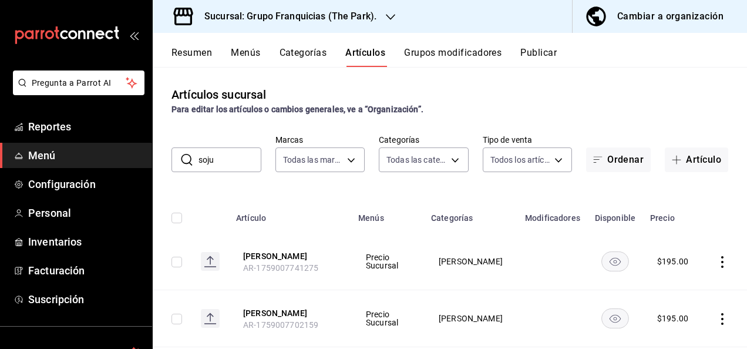
click at [226, 149] on input "soju" at bounding box center [230, 159] width 63 height 23
type input "}"
click at [627, 93] on div "Artículos sucursal Para editar los artículos o cambios generales, ve a “Organiz…" at bounding box center [450, 101] width 595 height 30
click at [540, 54] on button "Publicar" at bounding box center [539, 57] width 36 height 20
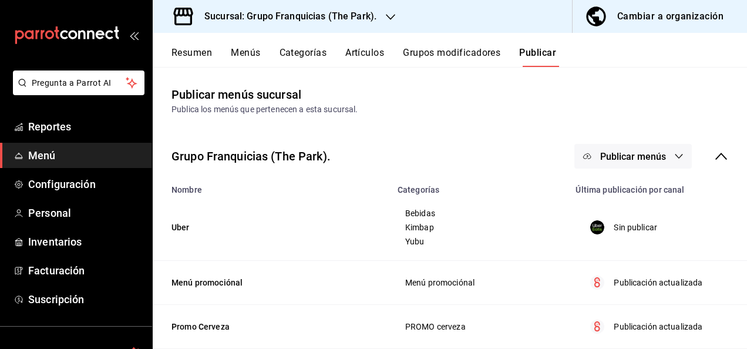
click at [634, 156] on span "Publicar menús" at bounding box center [633, 156] width 66 height 11
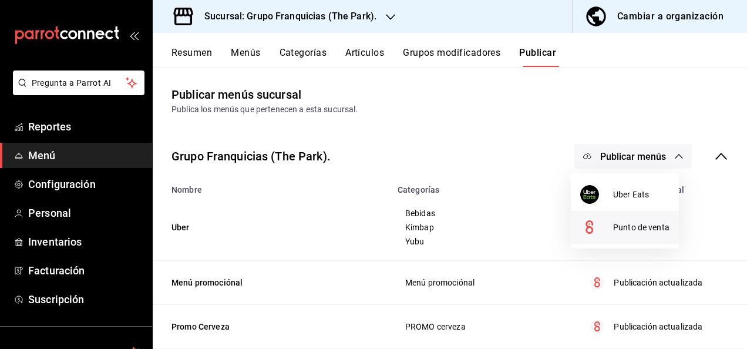
click at [609, 227] on div at bounding box center [596, 227] width 33 height 19
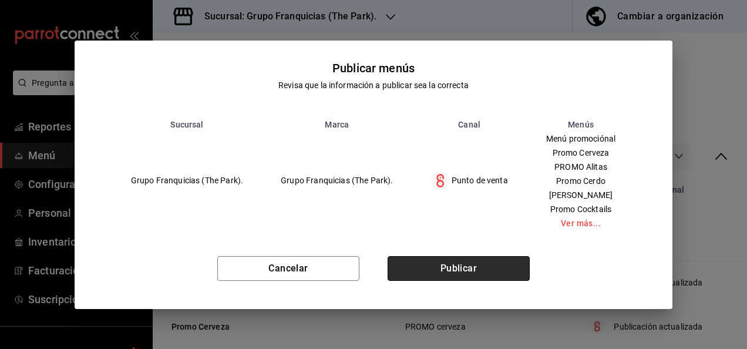
click at [477, 280] on button "Publicar" at bounding box center [459, 268] width 142 height 25
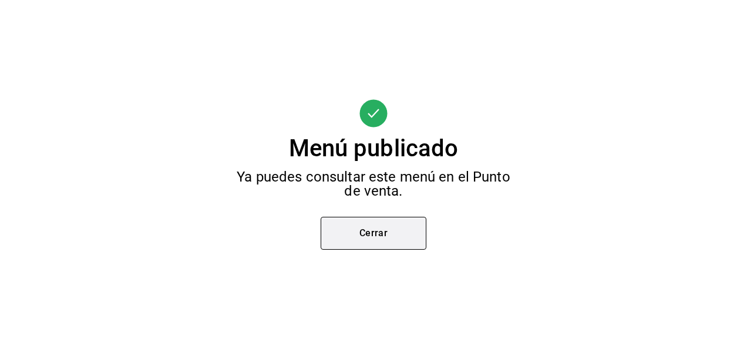
click at [385, 231] on button "Cerrar" at bounding box center [374, 233] width 106 height 33
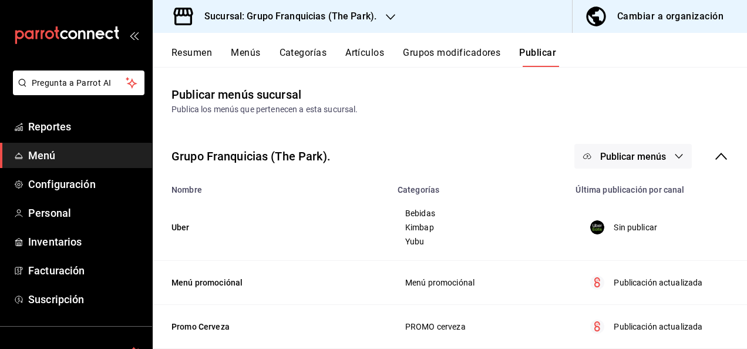
click at [322, 216] on td "Uber" at bounding box center [272, 227] width 238 height 66
click at [374, 51] on button "Artículos" at bounding box center [364, 57] width 39 height 20
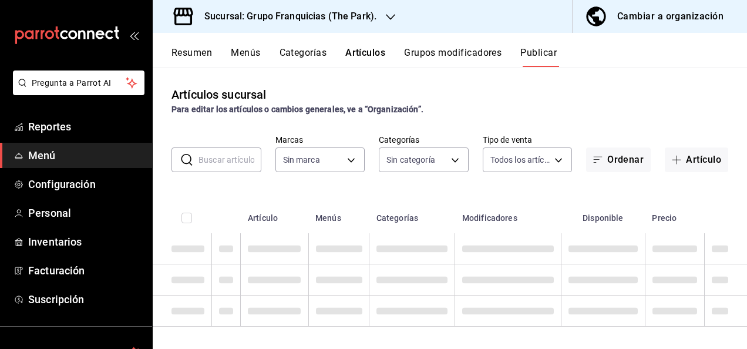
type input "a2d26314-9387-4ed7-8ce3-b9919735310c"
type input "90fdf568-7f15-4ce2-bbe1-835a976e67b4,8d19d10e-a97b-49d3-aeaa-222912ae5d47,eb508…"
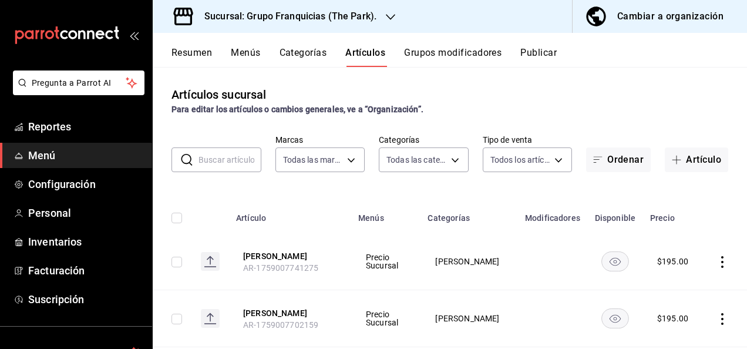
click at [224, 163] on input "text" at bounding box center [230, 159] width 63 height 23
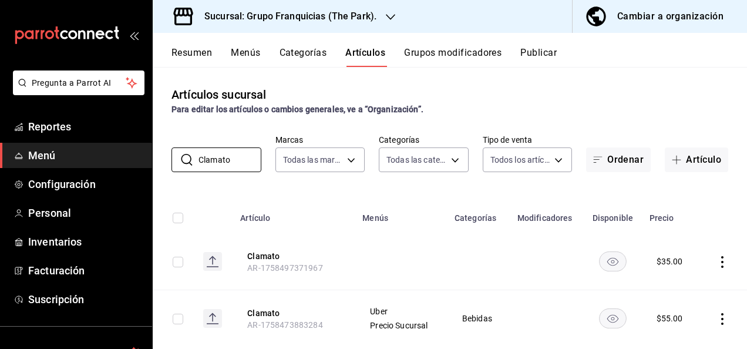
scroll to position [26, 0]
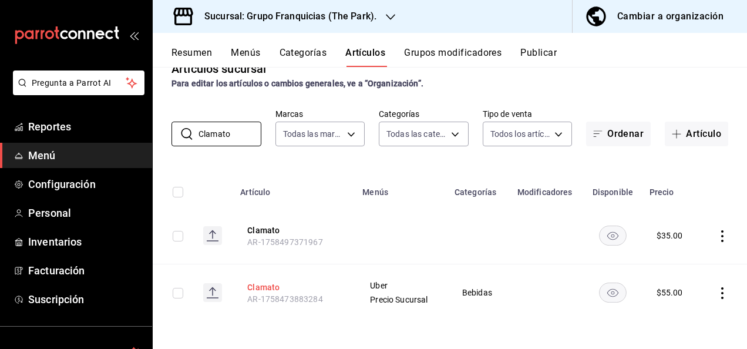
type input "Clamato"
click at [263, 290] on button "Clamato" at bounding box center [294, 287] width 94 height 12
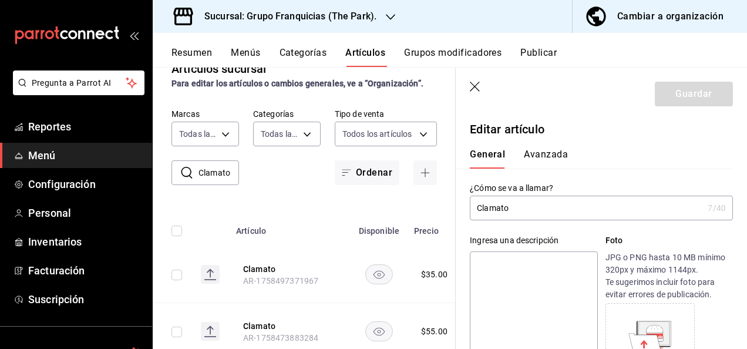
click at [571, 214] on input "Clamato" at bounding box center [586, 207] width 233 height 23
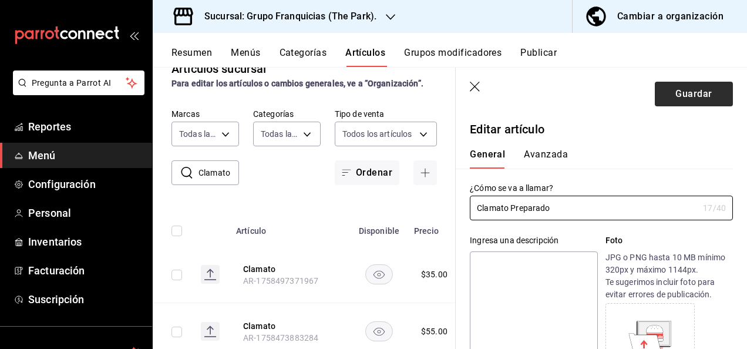
type input "Clamato Preparado"
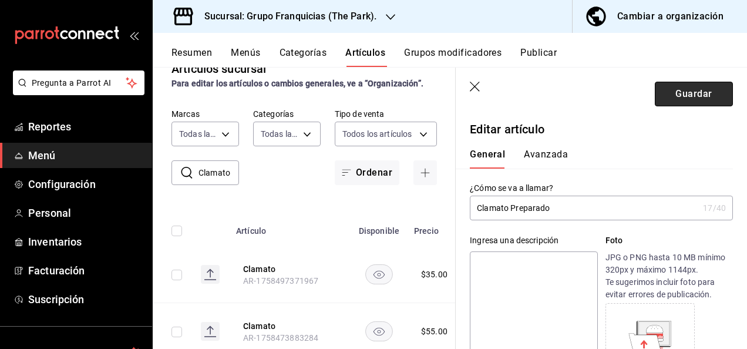
click at [696, 99] on button "Guardar" at bounding box center [694, 94] width 78 height 25
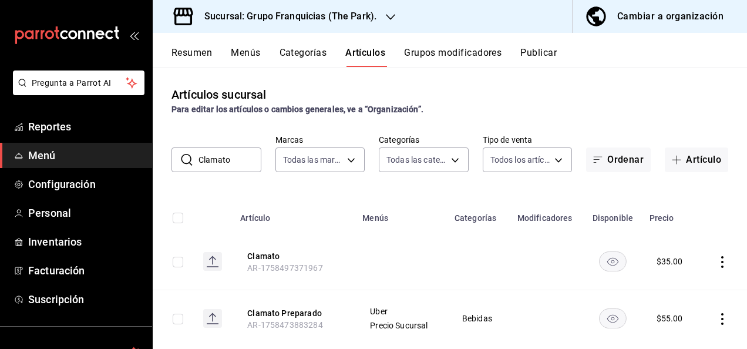
click at [548, 51] on button "Publicar" at bounding box center [539, 57] width 36 height 20
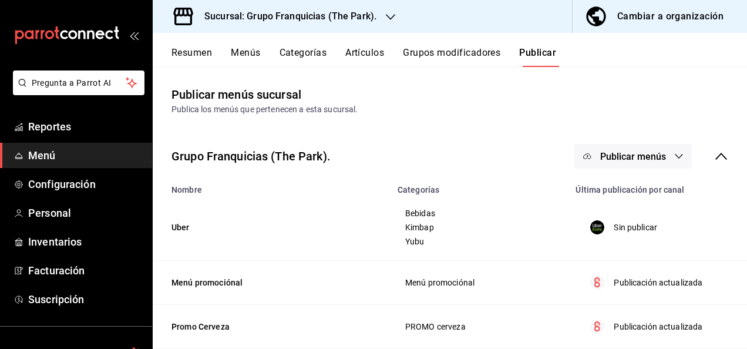
click at [642, 159] on span "Publicar menús" at bounding box center [633, 156] width 66 height 11
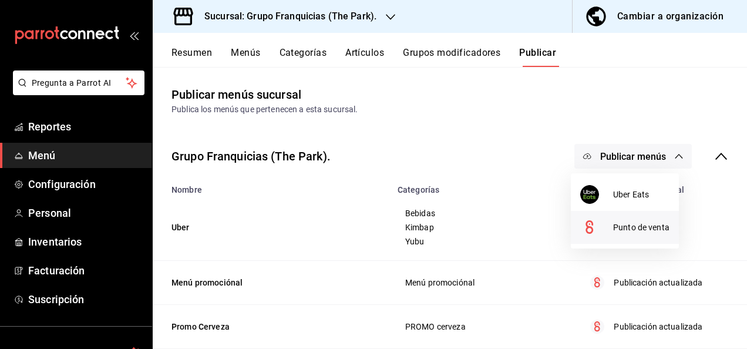
click at [602, 226] on div at bounding box center [596, 227] width 33 height 19
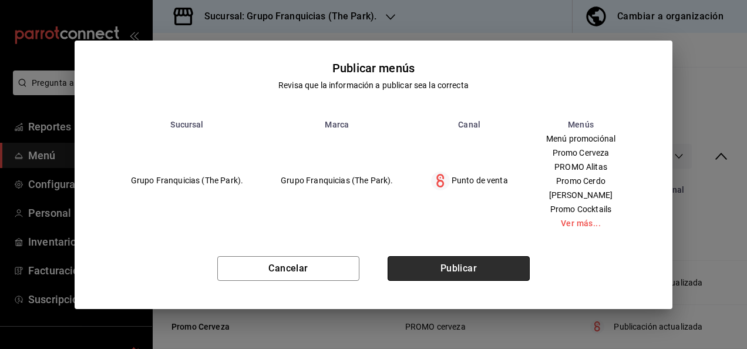
click at [496, 276] on button "Publicar" at bounding box center [459, 268] width 142 height 25
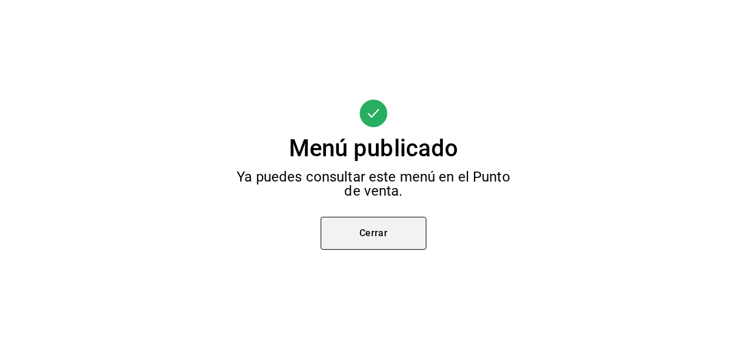
click at [392, 237] on button "Cerrar" at bounding box center [374, 233] width 106 height 33
